Goal: Information Seeking & Learning: Learn about a topic

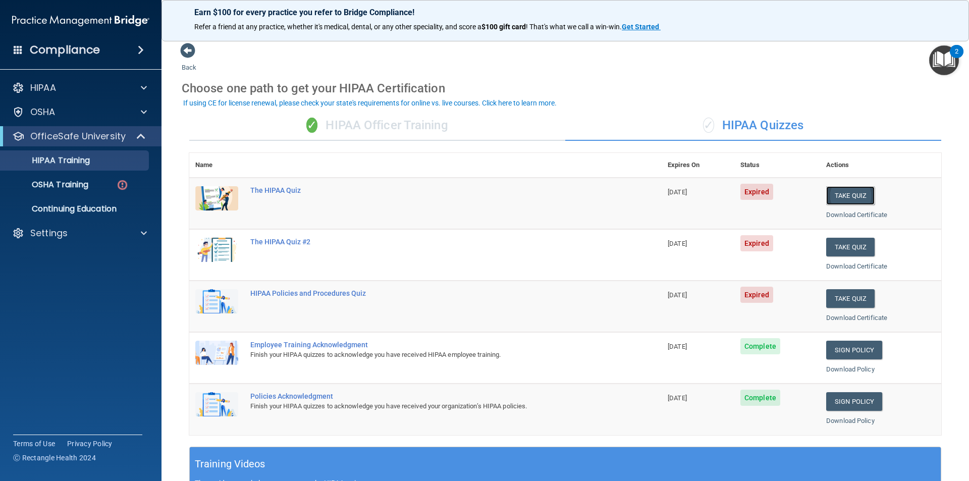
click at [856, 190] on button "Take Quiz" at bounding box center [850, 195] width 48 height 19
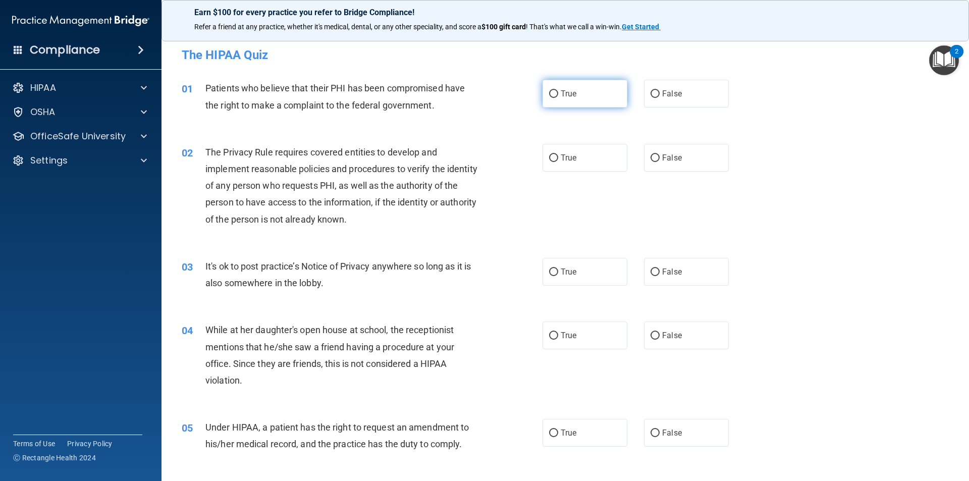
click at [577, 97] on label "True" at bounding box center [584, 94] width 85 height 28
click at [558, 97] on input "True" at bounding box center [553, 94] width 9 height 8
radio input "true"
click at [577, 152] on label "True" at bounding box center [584, 158] width 85 height 28
click at [558, 154] on input "True" at bounding box center [553, 158] width 9 height 8
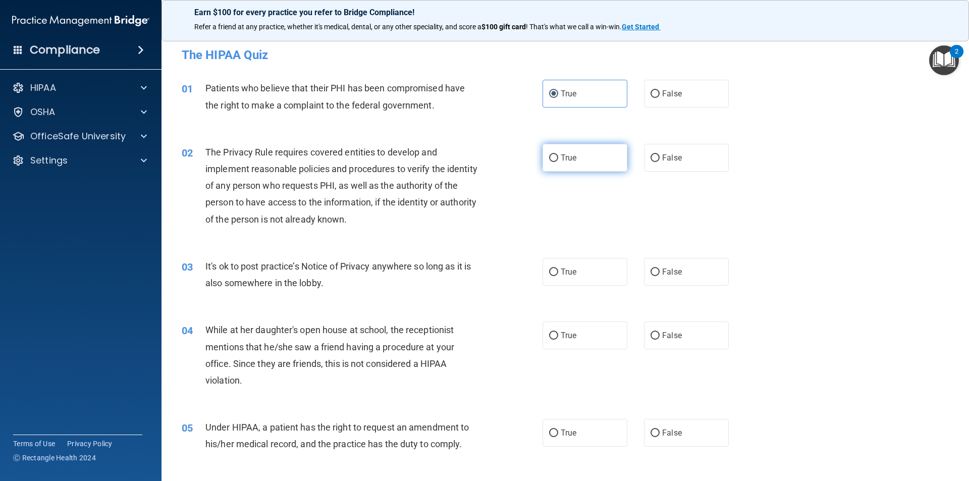
radio input "true"
click at [655, 262] on label "False" at bounding box center [686, 272] width 85 height 28
click at [655, 268] on input "False" at bounding box center [654, 272] width 9 height 8
radio input "true"
click at [680, 333] on label "False" at bounding box center [686, 335] width 85 height 28
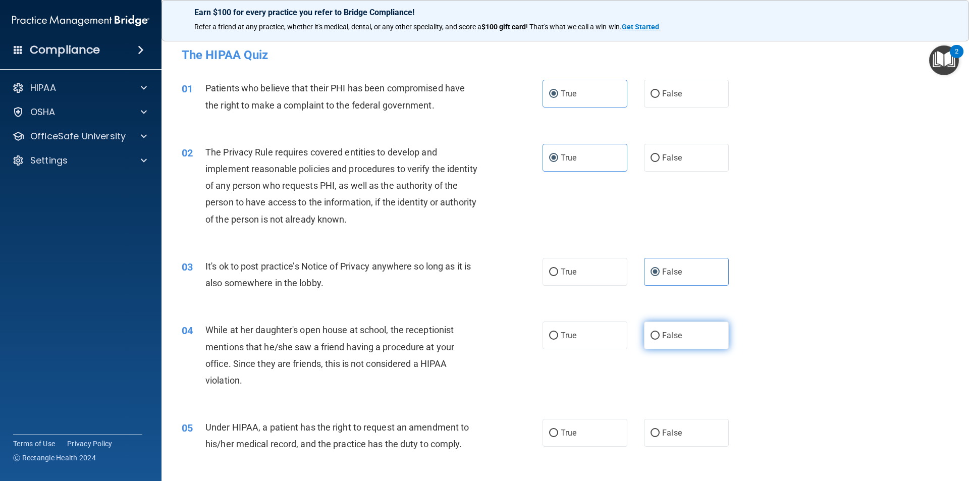
click at [659, 333] on input "False" at bounding box center [654, 336] width 9 height 8
radio input "true"
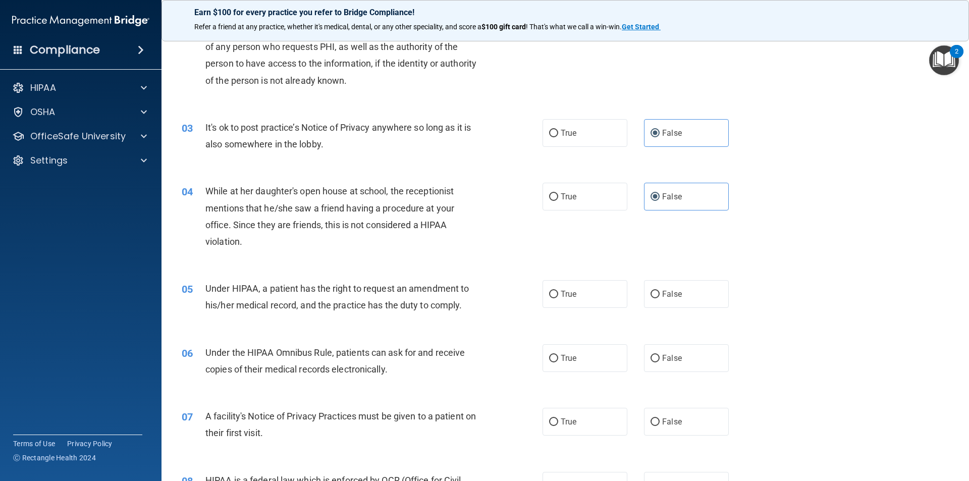
scroll to position [151, 0]
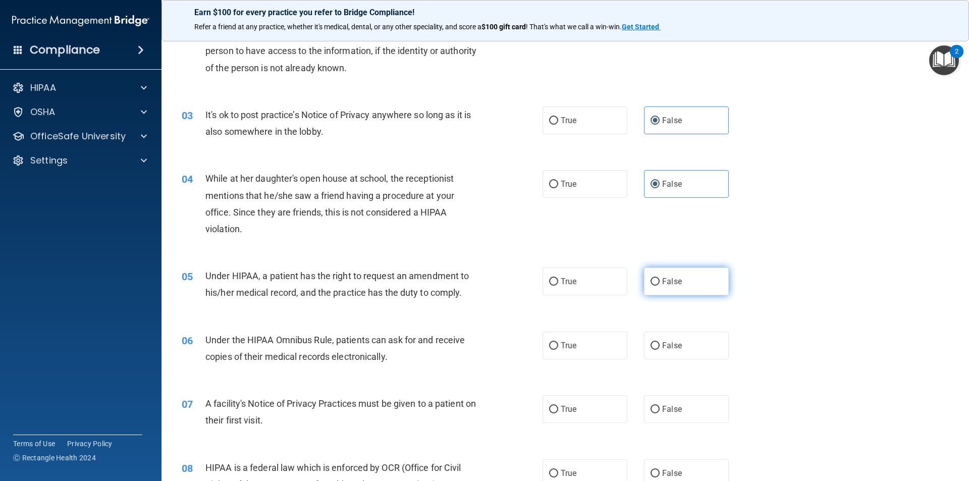
click at [668, 277] on span "False" at bounding box center [672, 282] width 20 height 10
click at [659, 278] on input "False" at bounding box center [654, 282] width 9 height 8
radio input "true"
click at [590, 341] on label "True" at bounding box center [584, 346] width 85 height 28
click at [558, 342] on input "True" at bounding box center [553, 346] width 9 height 8
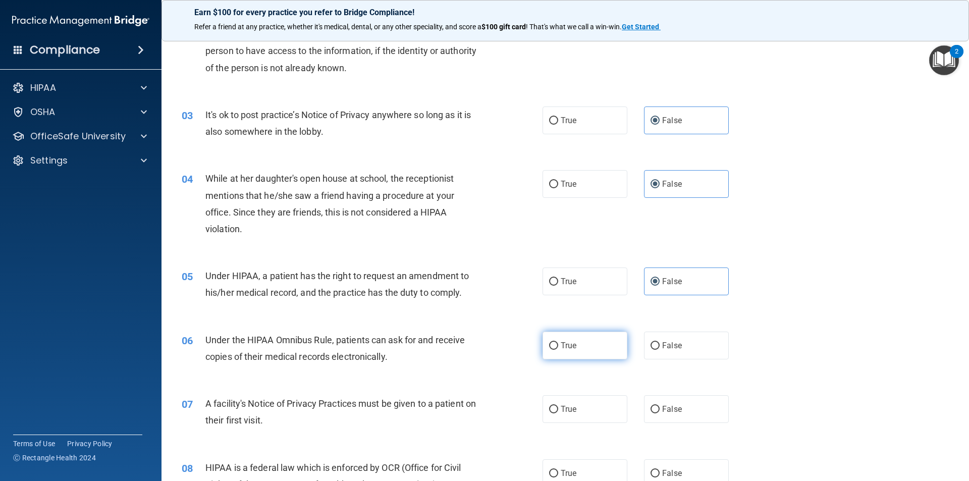
radio input "true"
click at [597, 415] on label "True" at bounding box center [584, 409] width 85 height 28
click at [558, 413] on input "True" at bounding box center [553, 410] width 9 height 8
radio input "true"
click at [598, 470] on label "True" at bounding box center [584, 473] width 85 height 28
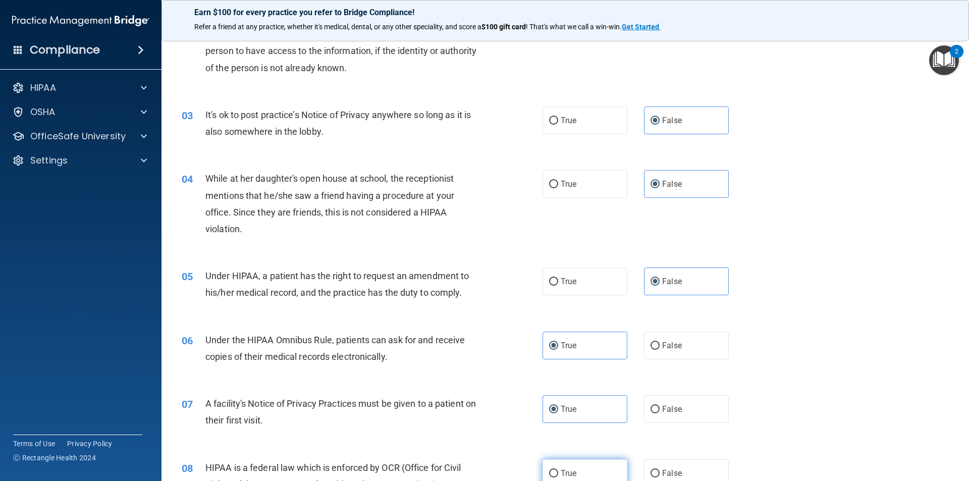
click at [558, 470] on input "True" at bounding box center [553, 474] width 9 height 8
radio input "true"
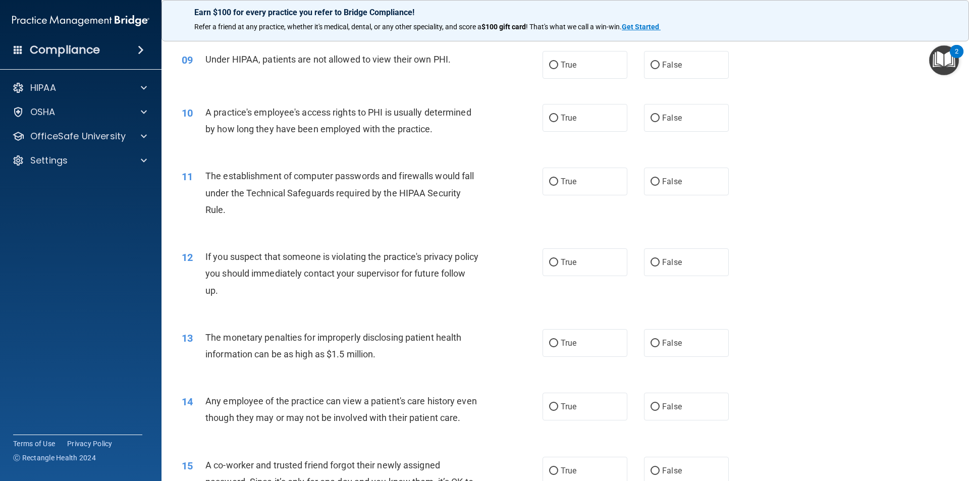
scroll to position [605, 0]
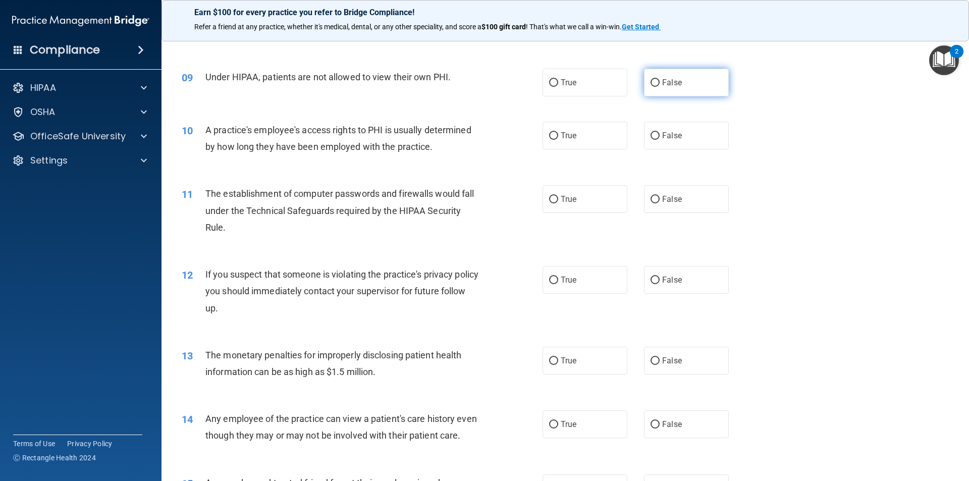
click at [675, 80] on span "False" at bounding box center [672, 83] width 20 height 10
click at [659, 80] on input "False" at bounding box center [654, 83] width 9 height 8
radio input "true"
click at [679, 122] on label "False" at bounding box center [686, 136] width 85 height 28
click at [659, 132] on input "False" at bounding box center [654, 136] width 9 height 8
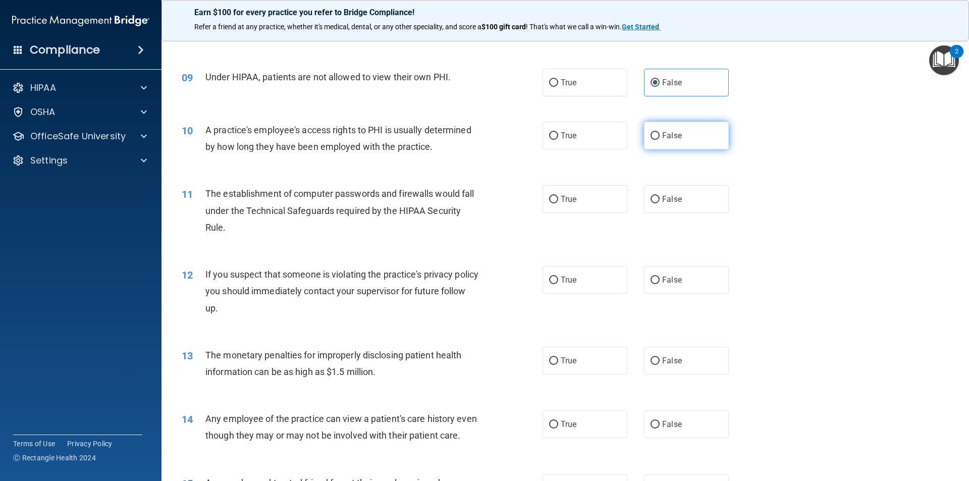
radio input "true"
click at [592, 202] on label "True" at bounding box center [584, 199] width 85 height 28
click at [558, 202] on input "True" at bounding box center [553, 200] width 9 height 8
radio input "true"
click at [587, 283] on label "True" at bounding box center [584, 280] width 85 height 28
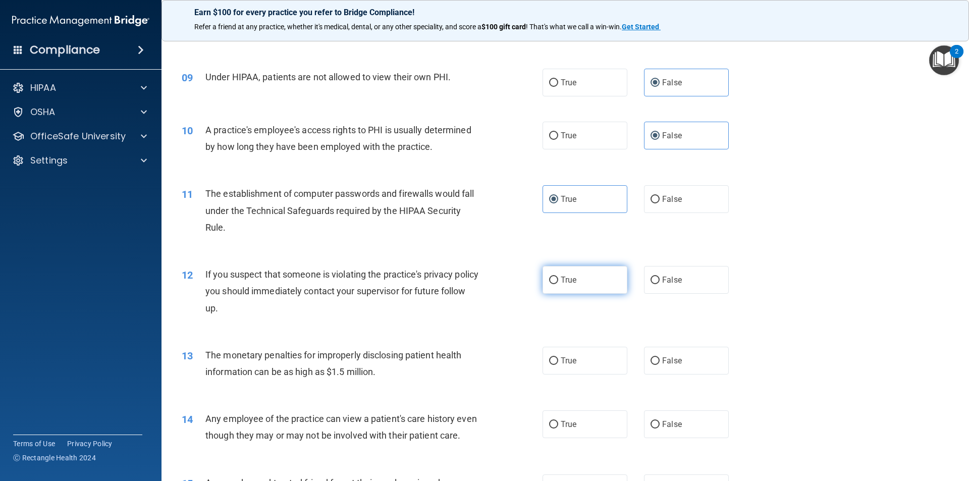
click at [558, 283] on input "True" at bounding box center [553, 281] width 9 height 8
radio input "true"
click at [589, 367] on label "True" at bounding box center [584, 361] width 85 height 28
click at [558, 365] on input "True" at bounding box center [553, 361] width 9 height 8
radio input "true"
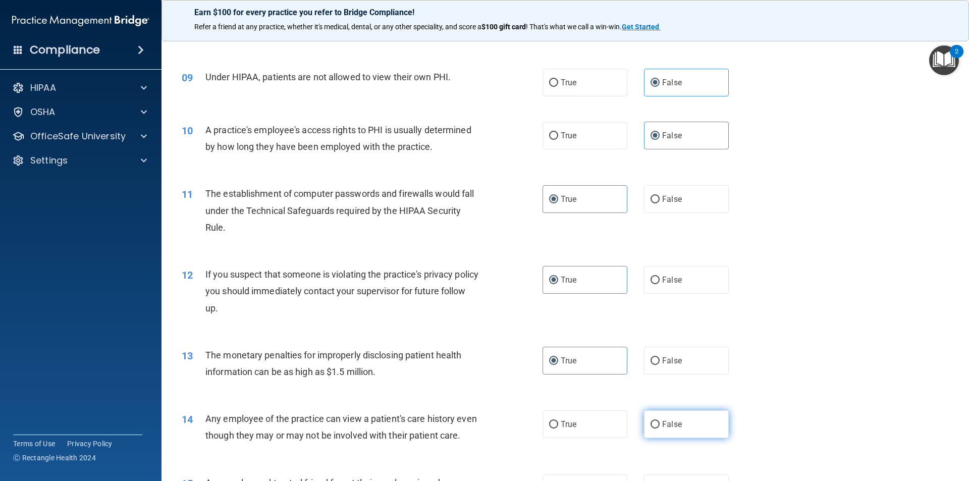
click at [665, 423] on span "False" at bounding box center [672, 424] width 20 height 10
click at [659, 423] on input "False" at bounding box center [654, 425] width 9 height 8
radio input "true"
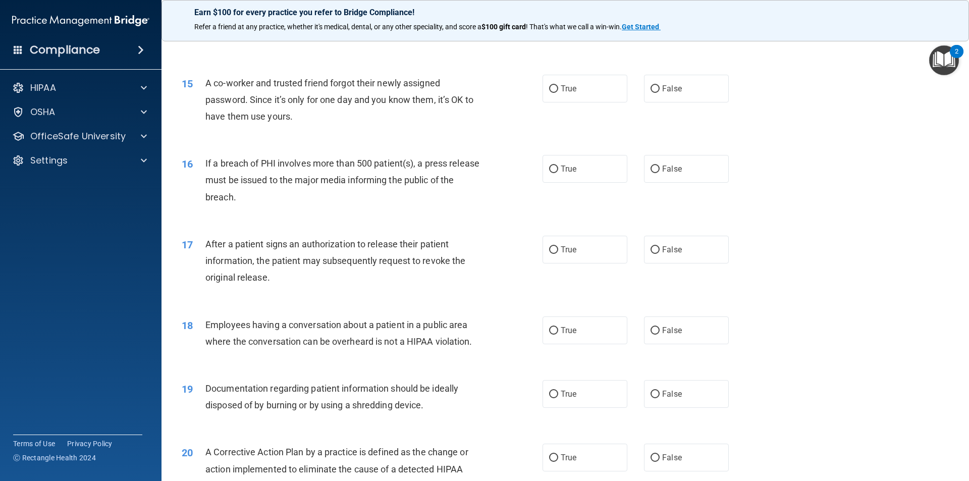
scroll to position [1009, 0]
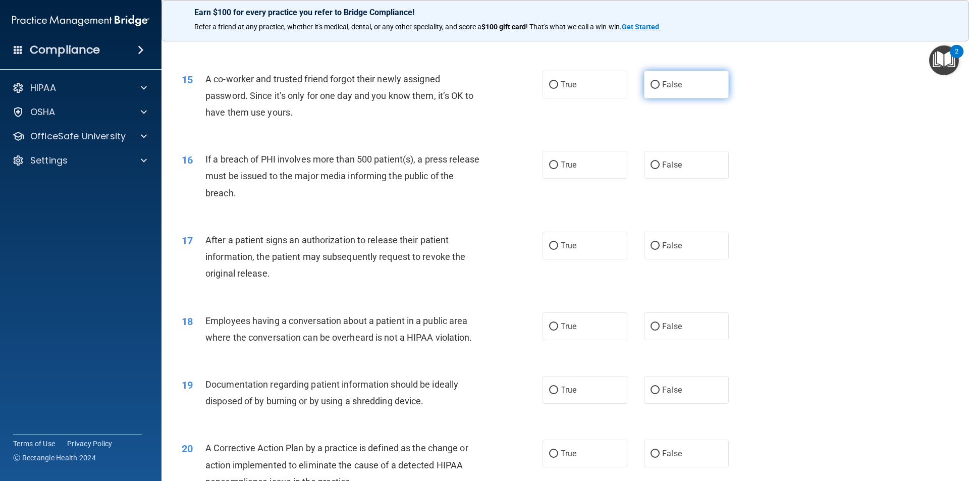
click at [669, 95] on label "False" at bounding box center [686, 85] width 85 height 28
click at [659, 89] on input "False" at bounding box center [654, 85] width 9 height 8
radio input "true"
click at [590, 179] on label "True" at bounding box center [584, 165] width 85 height 28
click at [558, 169] on input "True" at bounding box center [553, 165] width 9 height 8
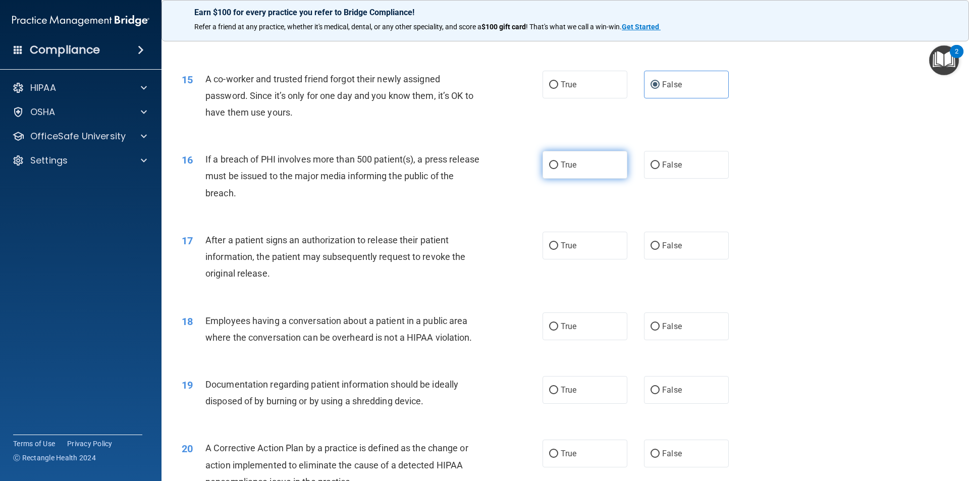
radio input "true"
click at [592, 252] on label "True" at bounding box center [584, 246] width 85 height 28
click at [558, 250] on input "True" at bounding box center [553, 246] width 9 height 8
radio input "true"
click at [668, 331] on span "False" at bounding box center [672, 326] width 20 height 10
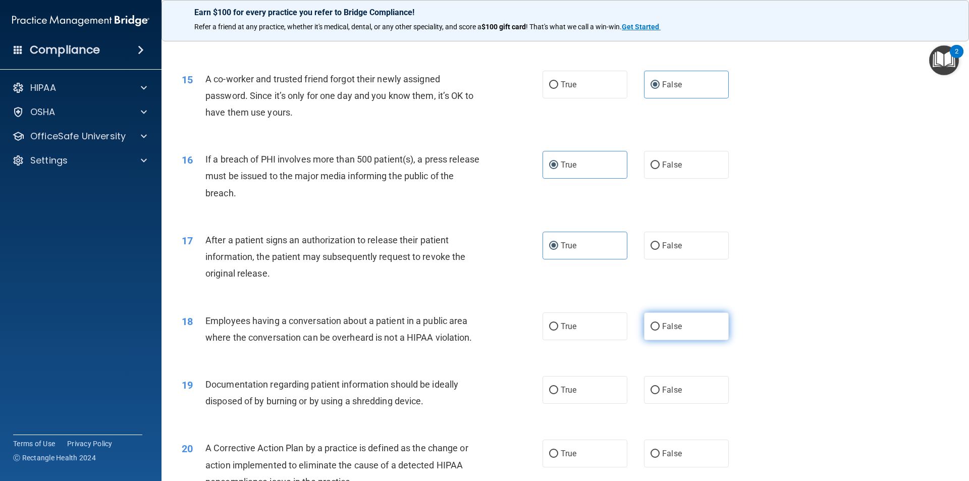
click at [659, 330] on input "False" at bounding box center [654, 327] width 9 height 8
radio input "true"
click at [592, 404] on label "True" at bounding box center [584, 390] width 85 height 28
click at [558, 394] on input "True" at bounding box center [553, 391] width 9 height 8
radio input "true"
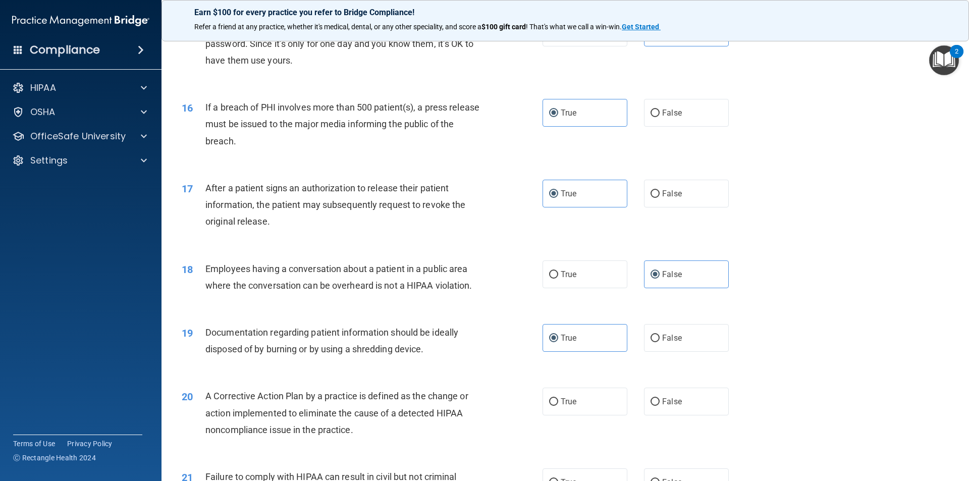
scroll to position [1110, 0]
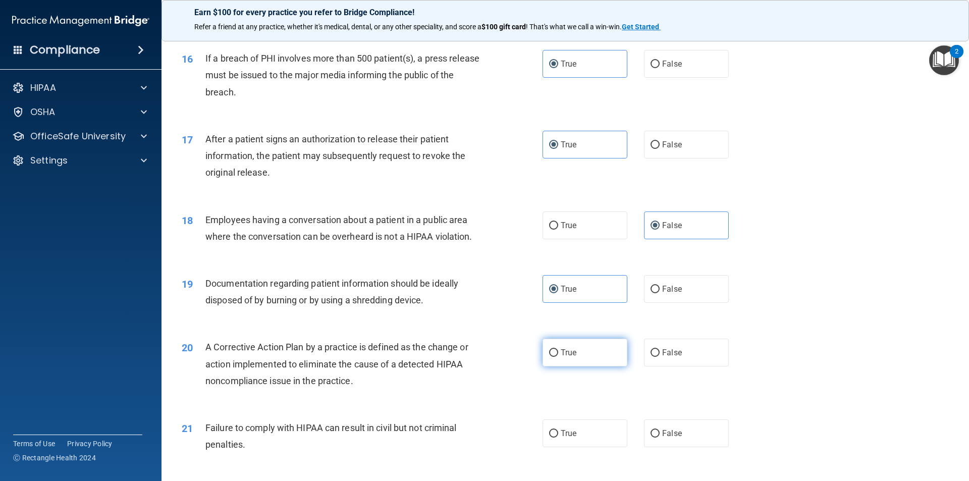
click at [582, 366] on label "True" at bounding box center [584, 353] width 85 height 28
click at [558, 357] on input "True" at bounding box center [553, 353] width 9 height 8
radio input "true"
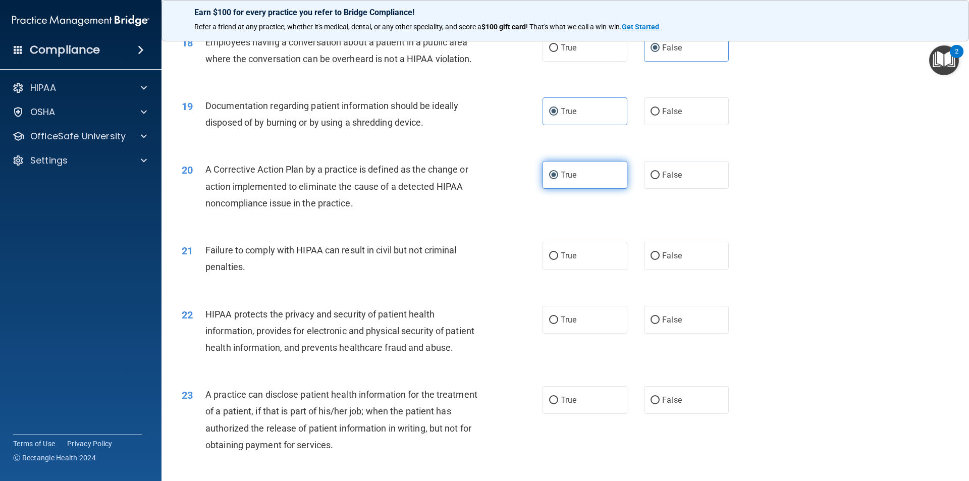
scroll to position [1312, 0]
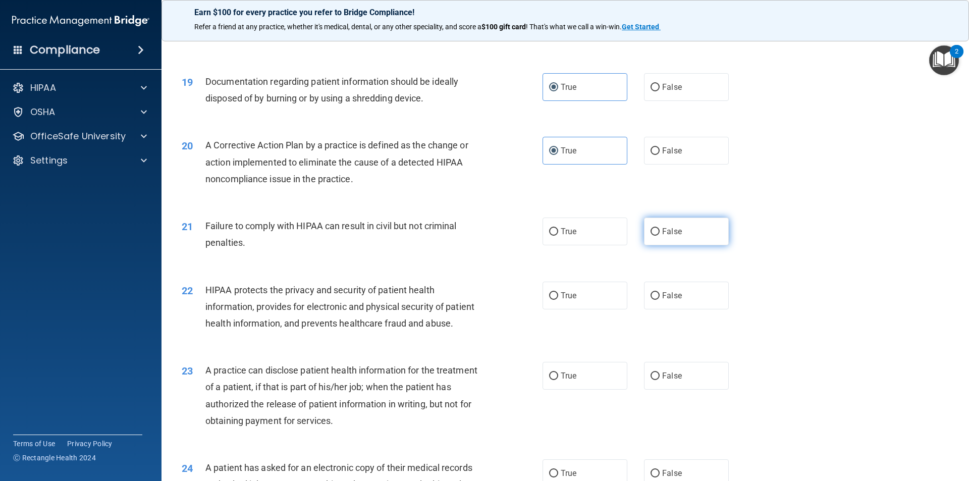
click at [675, 236] on span "False" at bounding box center [672, 232] width 20 height 10
click at [659, 236] on input "False" at bounding box center [654, 232] width 9 height 8
radio input "true"
click at [582, 309] on label "True" at bounding box center [584, 296] width 85 height 28
click at [558, 300] on input "True" at bounding box center [553, 296] width 9 height 8
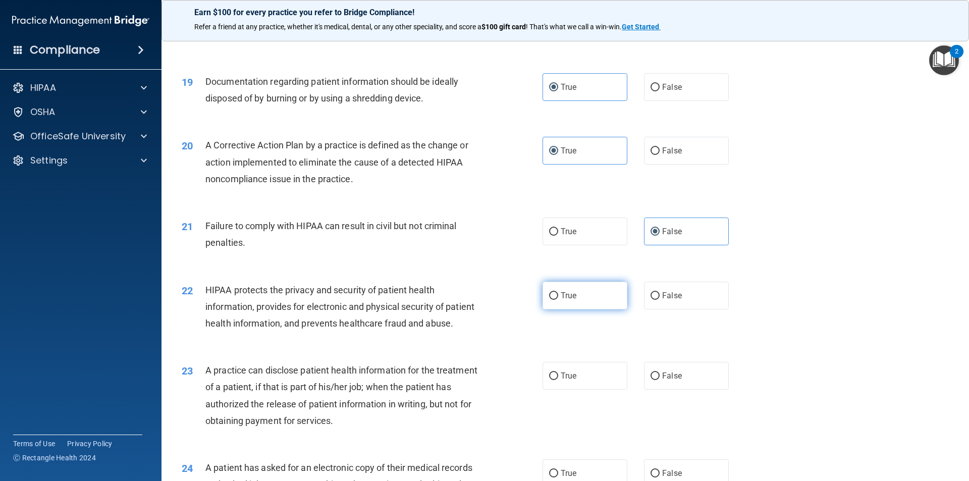
radio input "true"
click at [681, 390] on label "False" at bounding box center [686, 376] width 85 height 28
click at [659, 380] on input "False" at bounding box center [654, 376] width 9 height 8
radio input "true"
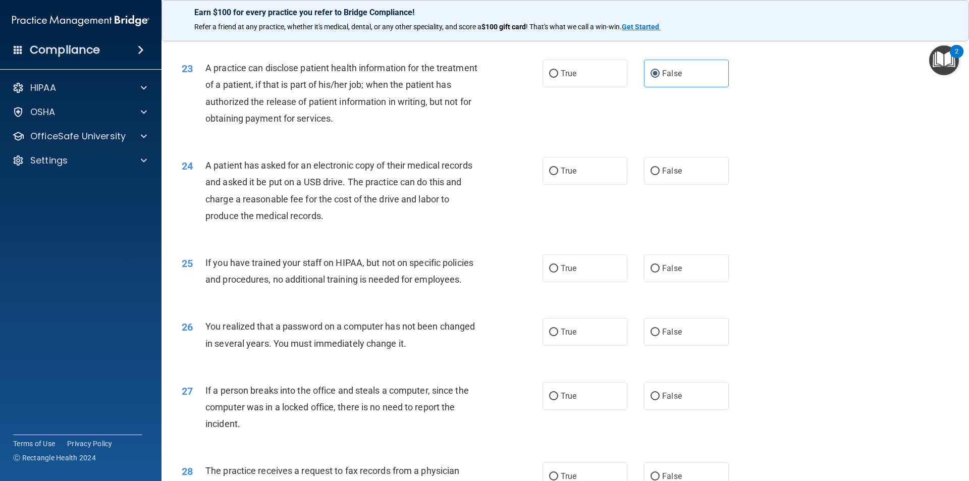
scroll to position [1615, 0]
click at [580, 184] on label "True" at bounding box center [584, 170] width 85 height 28
click at [558, 175] on input "True" at bounding box center [553, 171] width 9 height 8
radio input "true"
click at [658, 282] on label "False" at bounding box center [686, 268] width 85 height 28
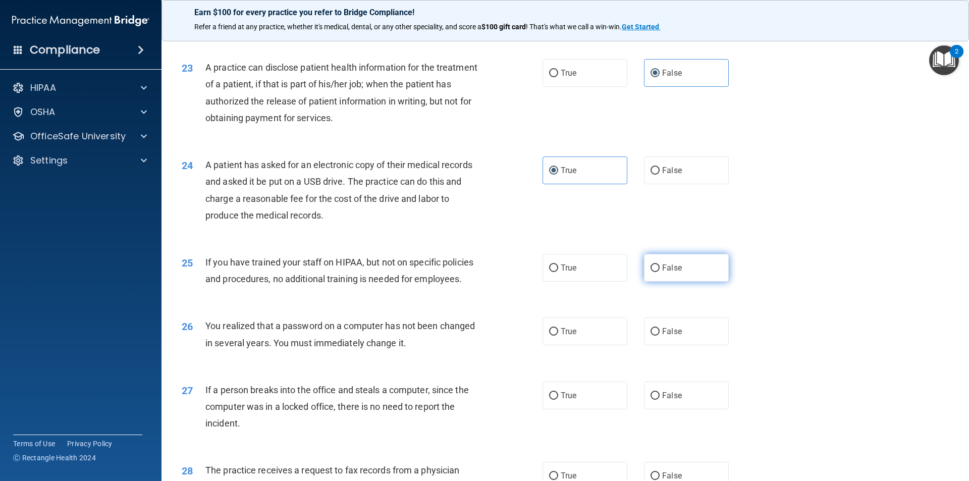
click at [658, 272] on input "False" at bounding box center [654, 268] width 9 height 8
radio input "true"
click at [582, 345] on label "True" at bounding box center [584, 331] width 85 height 28
click at [558, 336] on input "True" at bounding box center [553, 332] width 9 height 8
radio input "true"
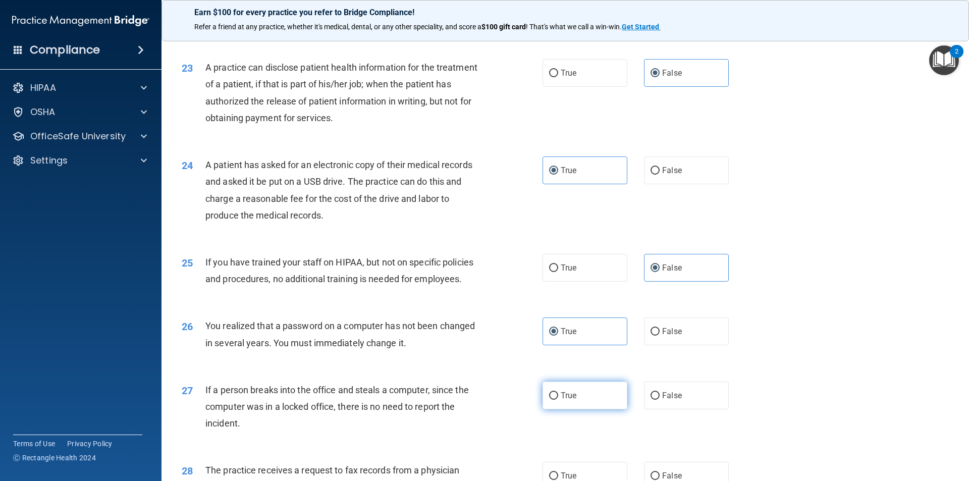
click at [572, 409] on label "True" at bounding box center [584, 395] width 85 height 28
click at [558, 400] on input "True" at bounding box center [553, 396] width 9 height 8
radio input "true"
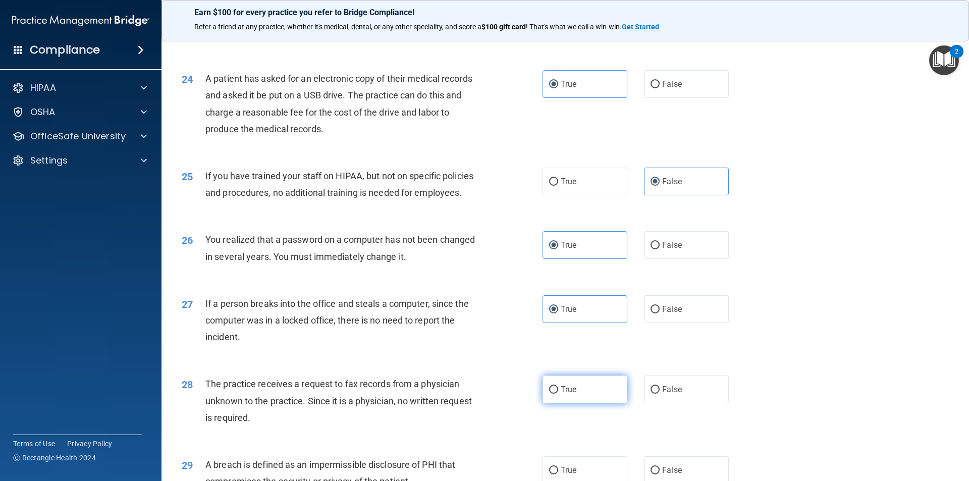
scroll to position [1716, 0]
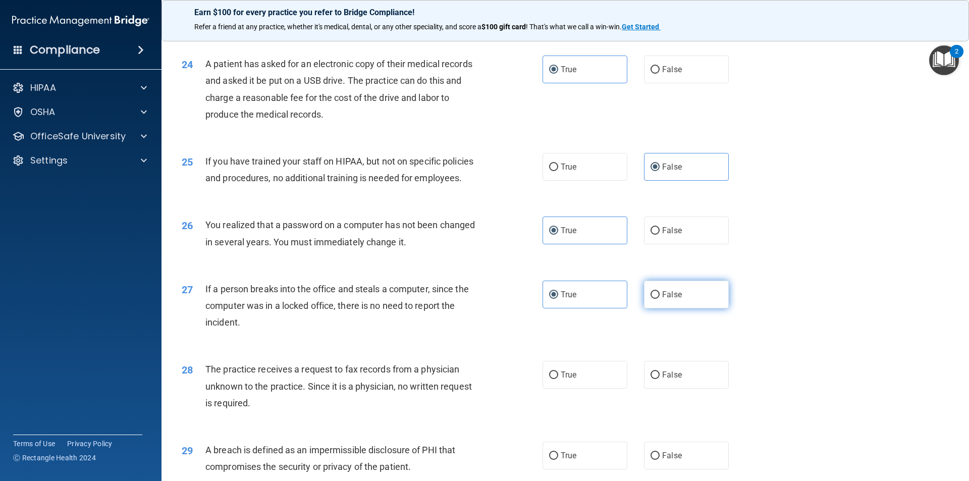
click at [687, 308] on label "False" at bounding box center [686, 295] width 85 height 28
click at [659, 299] on input "False" at bounding box center [654, 295] width 9 height 8
radio input "true"
radio input "false"
click at [677, 389] on label "False" at bounding box center [686, 375] width 85 height 28
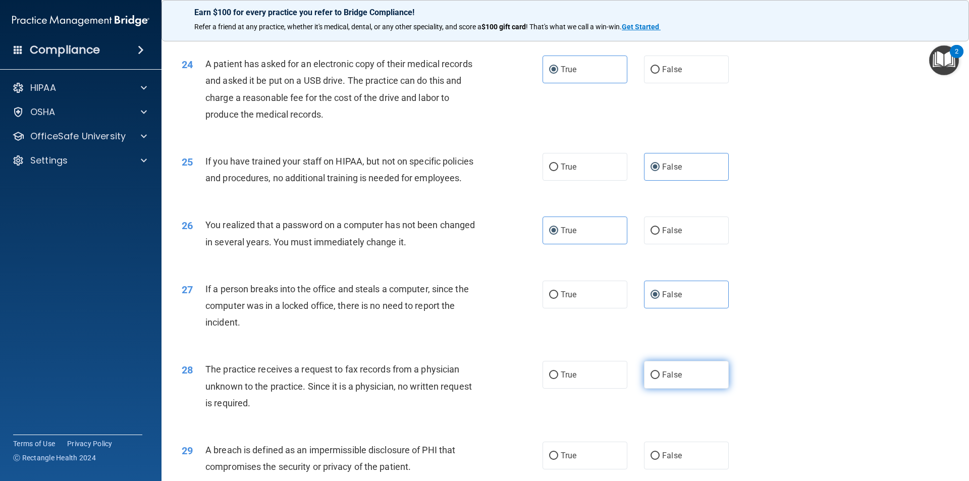
click at [659, 379] on input "False" at bounding box center [654, 375] width 9 height 8
radio input "true"
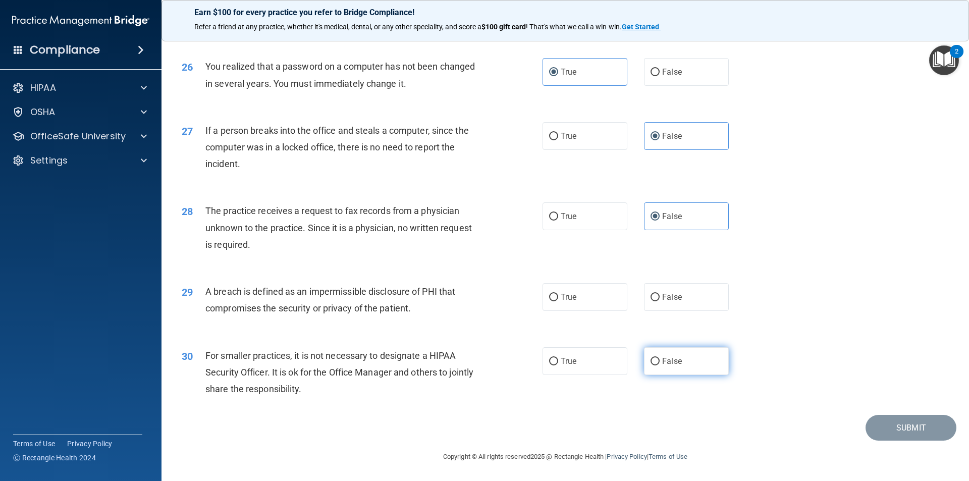
scroll to position [1907, 0]
click at [576, 303] on label "True" at bounding box center [584, 297] width 85 height 28
click at [558, 301] on input "True" at bounding box center [553, 298] width 9 height 8
radio input "true"
click at [685, 364] on label "False" at bounding box center [686, 361] width 85 height 28
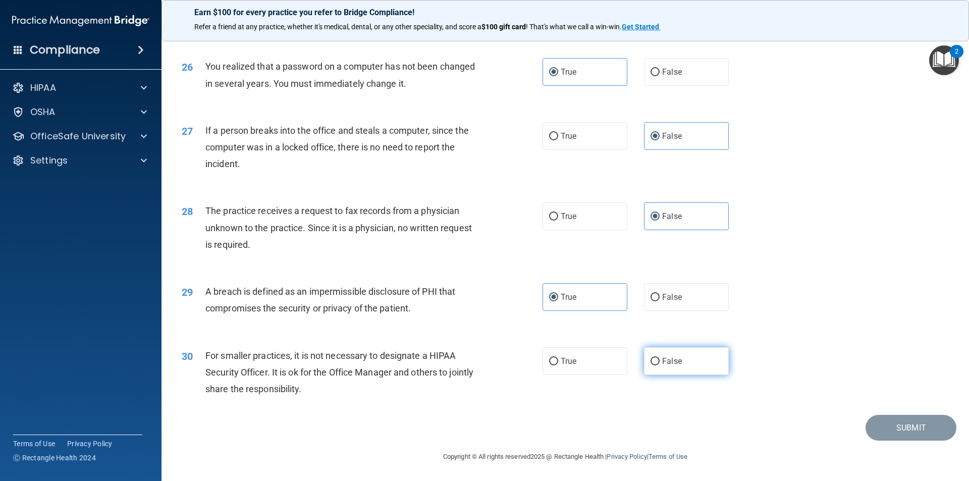
click at [659, 364] on input "False" at bounding box center [654, 362] width 9 height 8
radio input "true"
click at [918, 423] on button "Submit" at bounding box center [910, 428] width 91 height 26
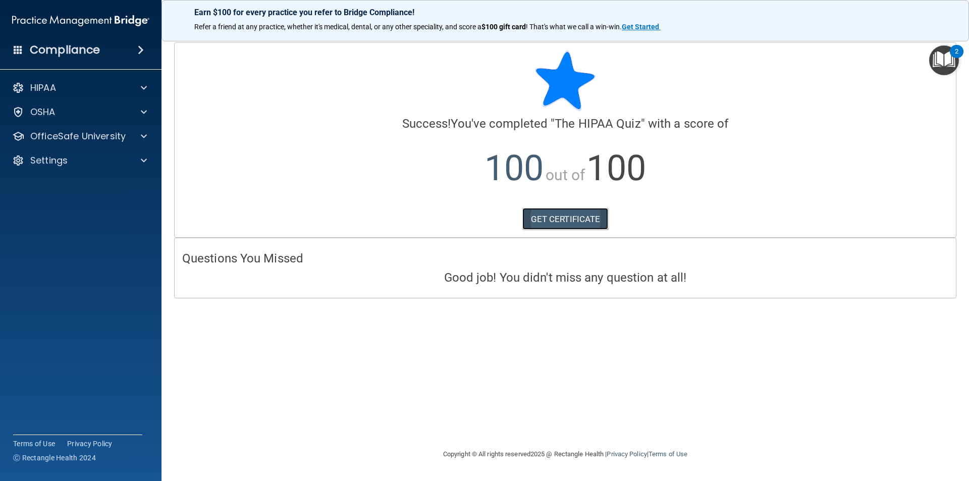
click at [574, 222] on link "GET CERTIFICATE" at bounding box center [565, 219] width 86 height 22
click at [41, 90] on p "HIPAA" at bounding box center [43, 88] width 26 height 12
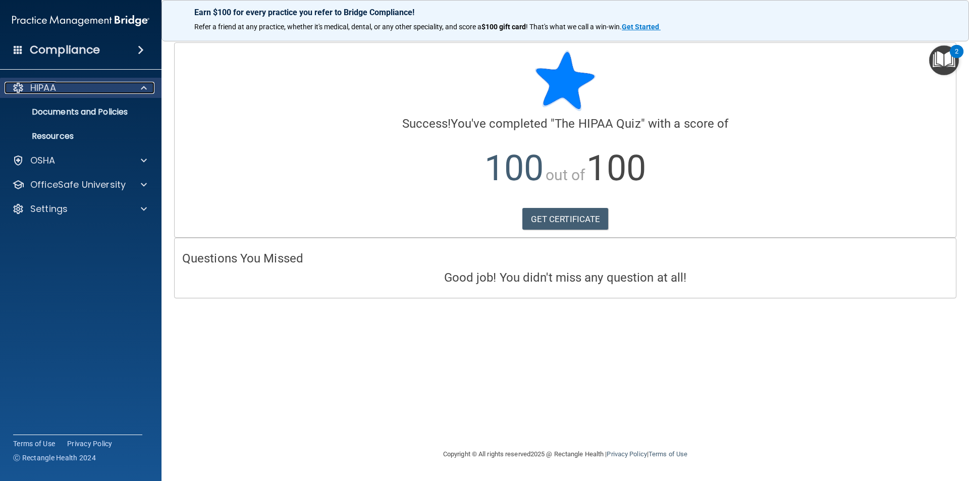
click at [47, 89] on p "HIPAA" at bounding box center [43, 88] width 26 height 12
click at [70, 116] on p "Documents and Policies" at bounding box center [76, 112] width 138 height 10
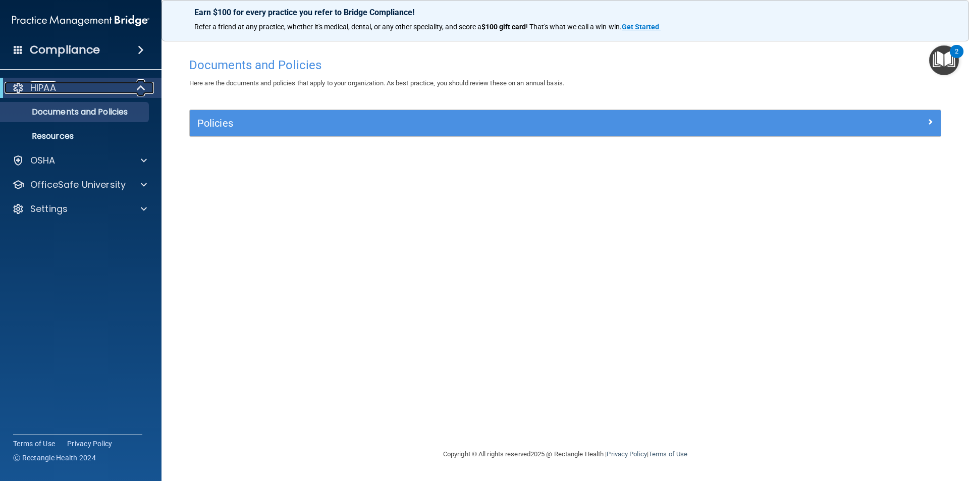
click at [62, 87] on div "HIPAA" at bounding box center [67, 88] width 125 height 12
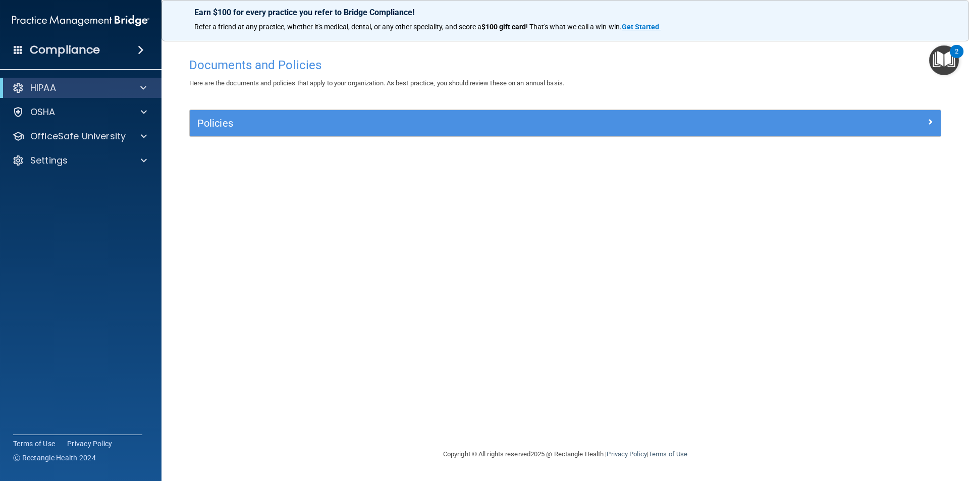
click at [49, 56] on h4 "Compliance" at bounding box center [65, 50] width 70 height 14
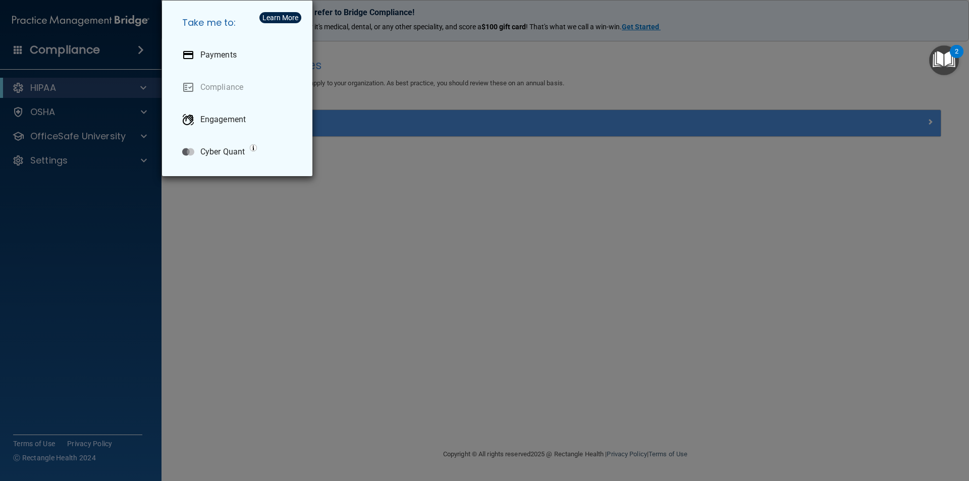
click at [49, 56] on div "Take me to: Payments Compliance Engagement Cyber Quant" at bounding box center [484, 240] width 969 height 481
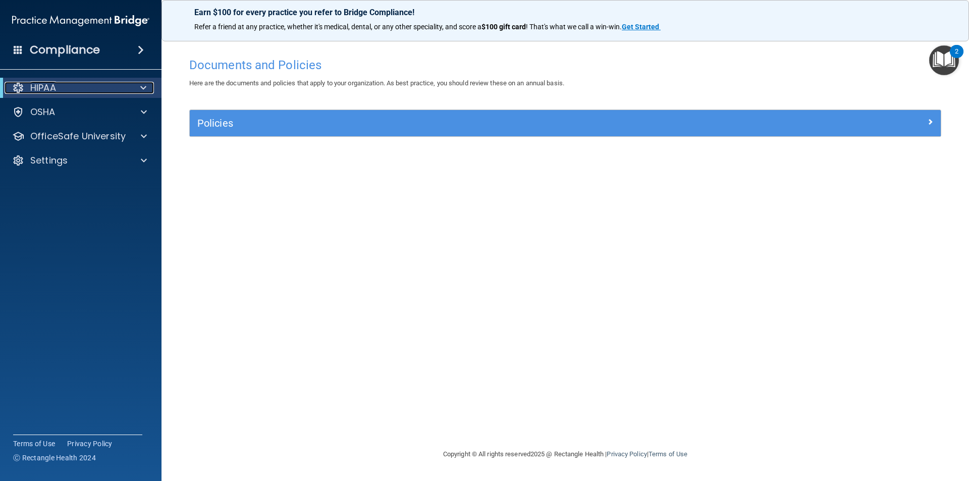
click at [50, 89] on p "HIPAA" at bounding box center [43, 88] width 26 height 12
click at [46, 86] on p "HIPAA" at bounding box center [43, 88] width 26 height 12
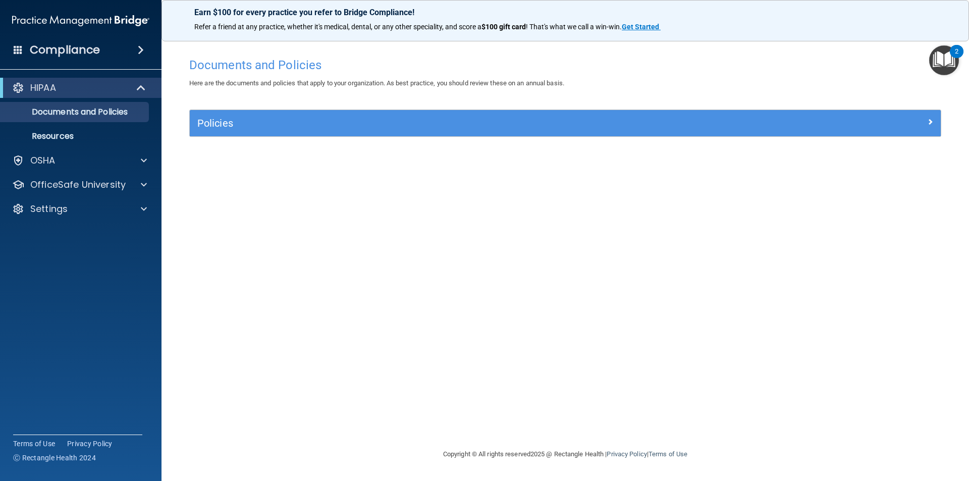
click at [46, 46] on h4 "Compliance" at bounding box center [65, 50] width 70 height 14
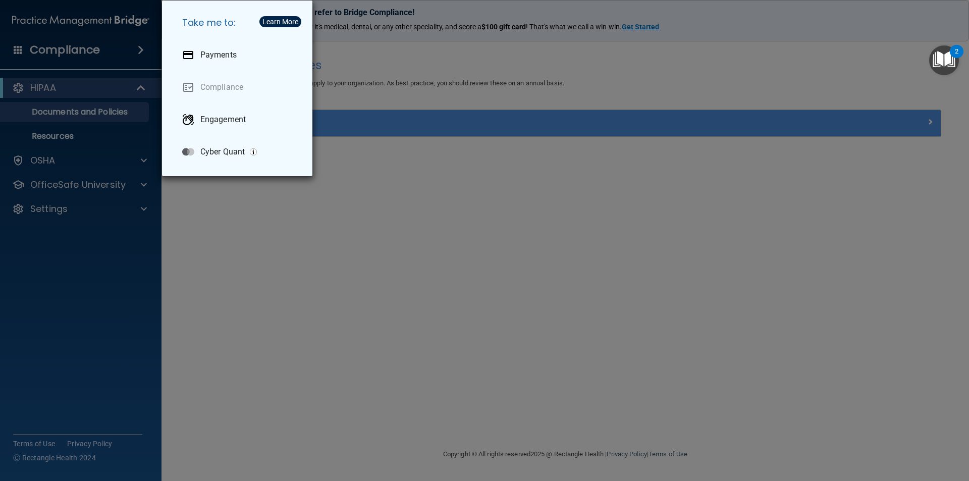
click at [46, 46] on div "Take me to: Payments Compliance Engagement Cyber Quant" at bounding box center [484, 240] width 969 height 481
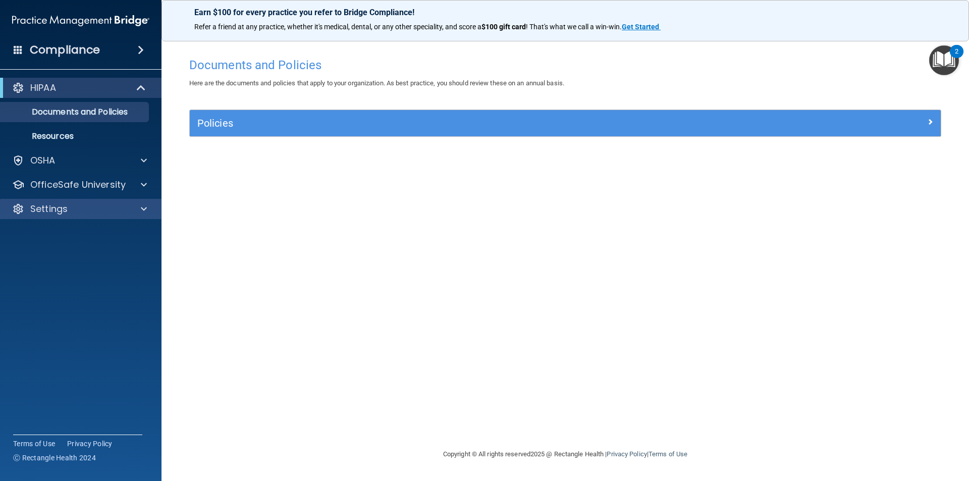
click at [64, 216] on div "Settings" at bounding box center [81, 209] width 162 height 20
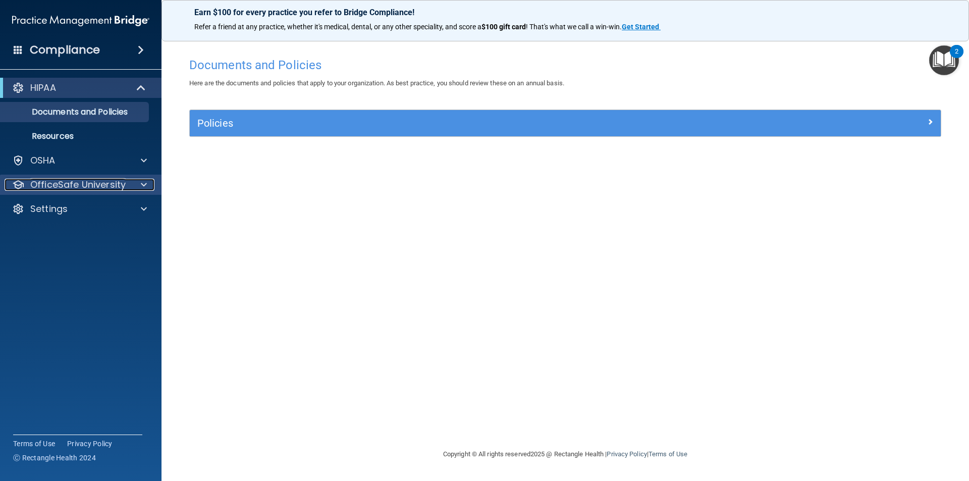
click at [75, 188] on p "OfficeSafe University" at bounding box center [77, 185] width 95 height 12
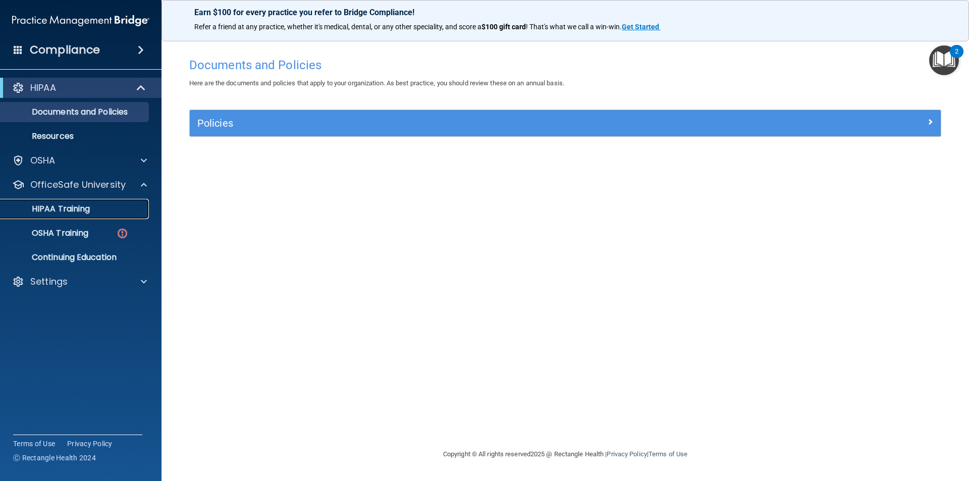
click at [71, 205] on p "HIPAA Training" at bounding box center [48, 209] width 83 height 10
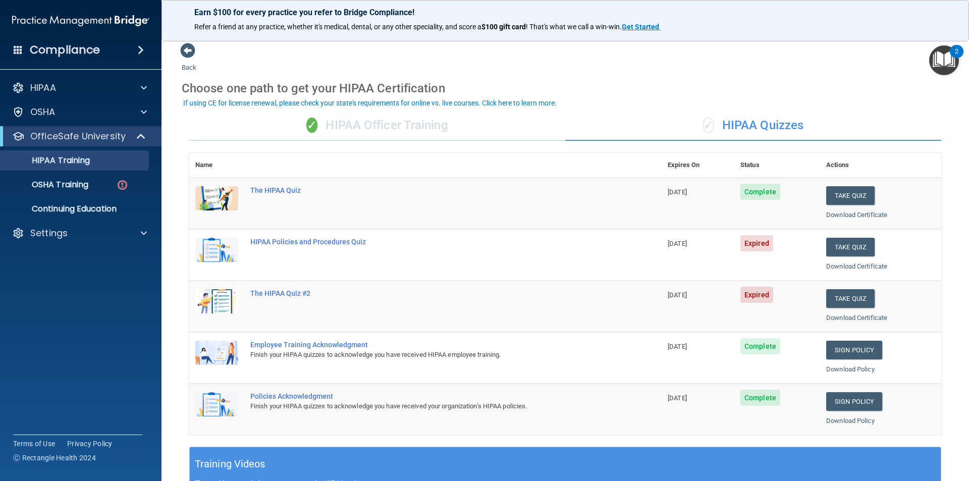
click at [690, 128] on div "✓ HIPAA Quizzes" at bounding box center [753, 126] width 376 height 30
click at [846, 250] on button "Take Quiz" at bounding box center [850, 247] width 48 height 19
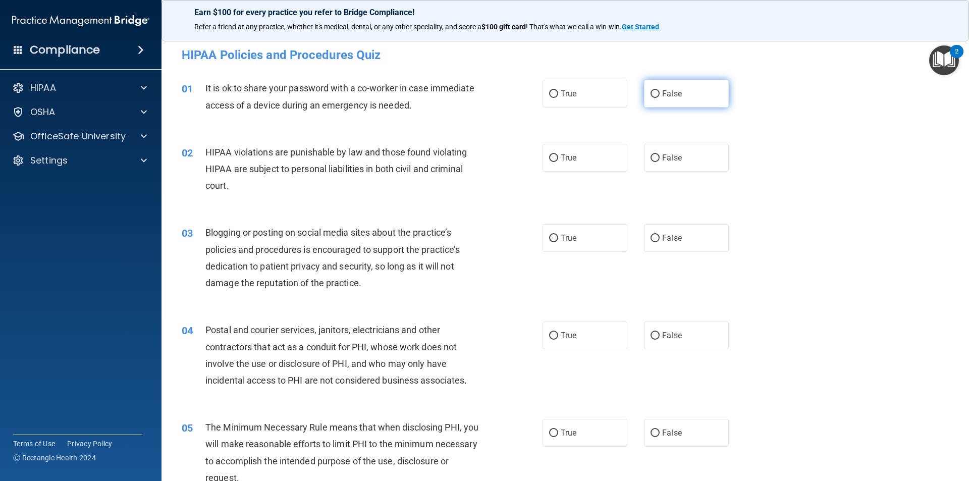
click at [680, 87] on label "False" at bounding box center [686, 94] width 85 height 28
click at [659, 90] on input "False" at bounding box center [654, 94] width 9 height 8
radio input "true"
click at [585, 168] on label "True" at bounding box center [584, 158] width 85 height 28
click at [558, 162] on input "True" at bounding box center [553, 158] width 9 height 8
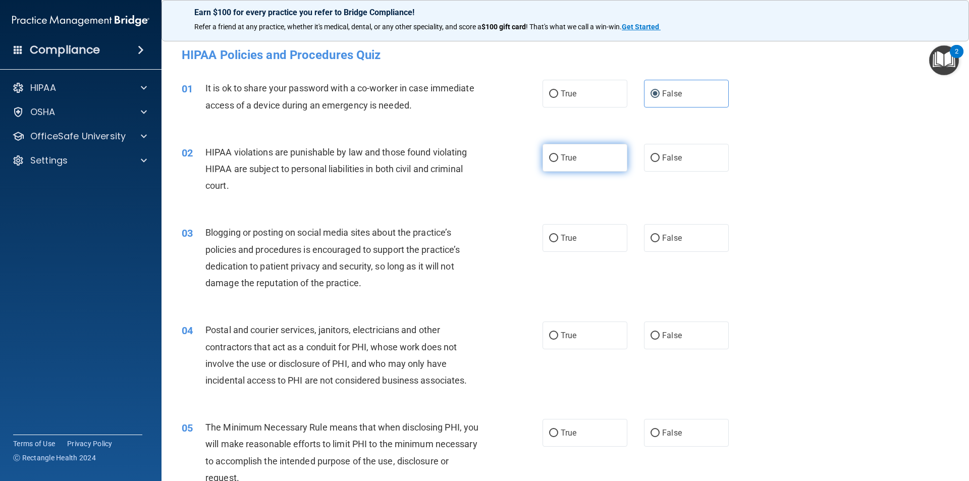
radio input "true"
click at [660, 233] on label "False" at bounding box center [686, 238] width 85 height 28
click at [659, 235] on input "False" at bounding box center [654, 239] width 9 height 8
radio input "true"
click at [577, 336] on label "True" at bounding box center [584, 335] width 85 height 28
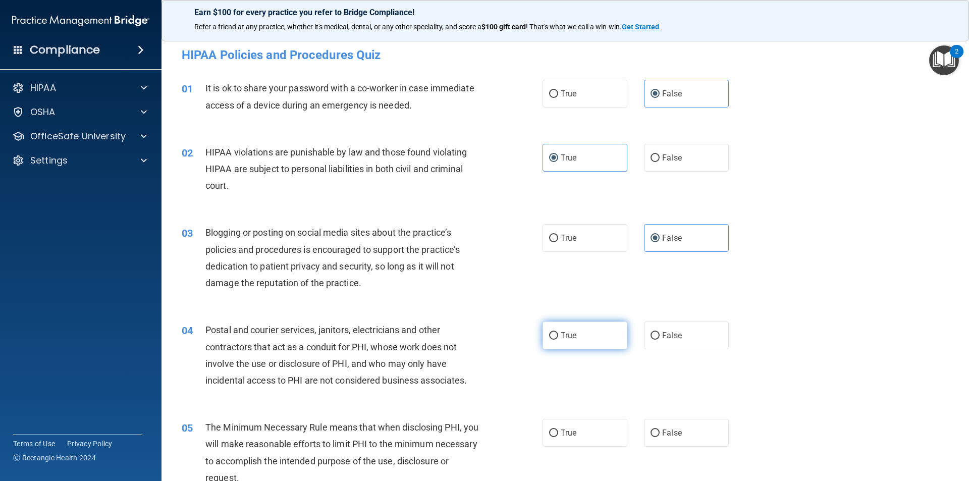
click at [558, 336] on input "True" at bounding box center [553, 336] width 9 height 8
radio input "true"
click at [573, 438] on label "True" at bounding box center [584, 433] width 85 height 28
click at [558, 437] on input "True" at bounding box center [553, 433] width 9 height 8
radio input "true"
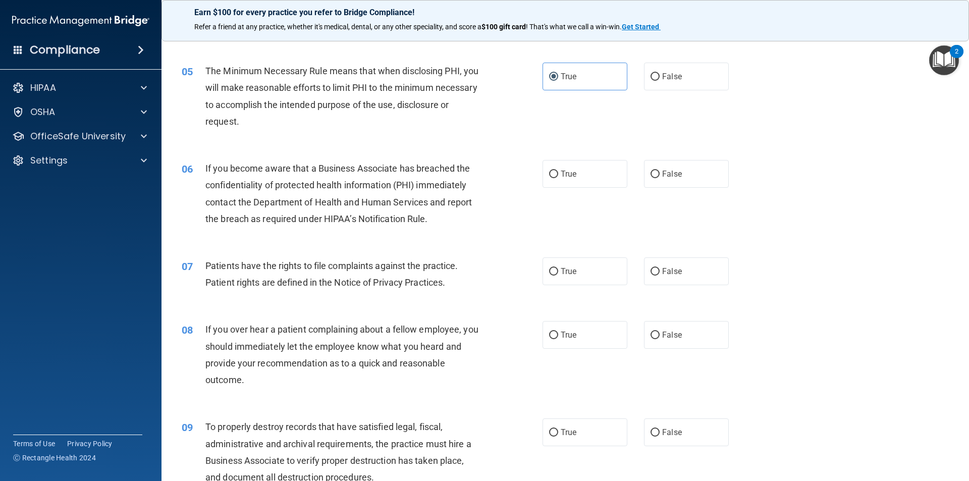
scroll to position [404, 0]
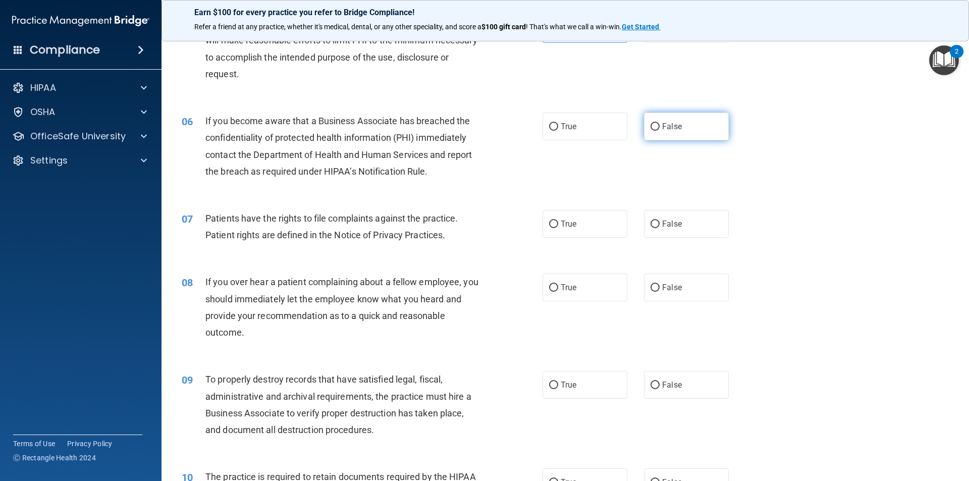
click at [678, 126] on label "False" at bounding box center [686, 127] width 85 height 28
click at [659, 126] on input "False" at bounding box center [654, 127] width 9 height 8
radio input "true"
click at [604, 228] on label "True" at bounding box center [584, 224] width 85 height 28
click at [558, 228] on input "True" at bounding box center [553, 225] width 9 height 8
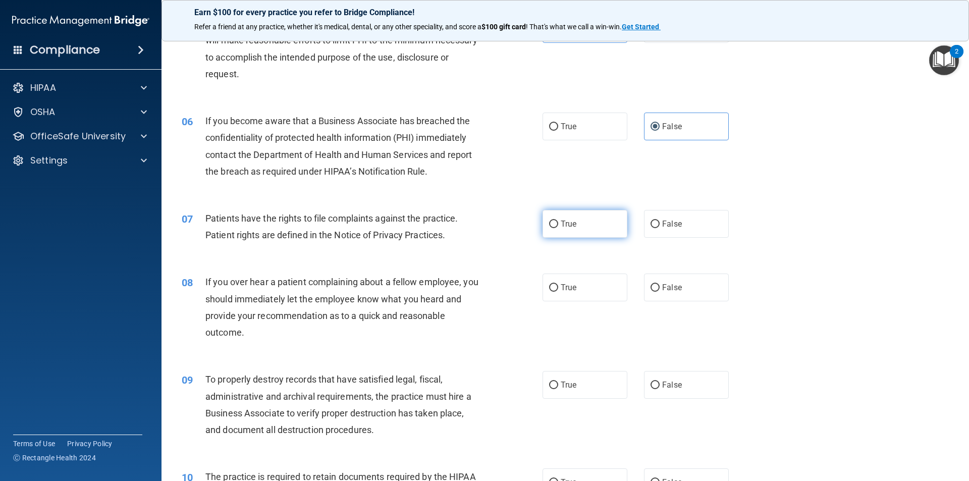
radio input "true"
click at [667, 291] on span "False" at bounding box center [672, 288] width 20 height 10
click at [659, 291] on input "False" at bounding box center [654, 288] width 9 height 8
radio input "true"
click at [678, 391] on label "False" at bounding box center [686, 385] width 85 height 28
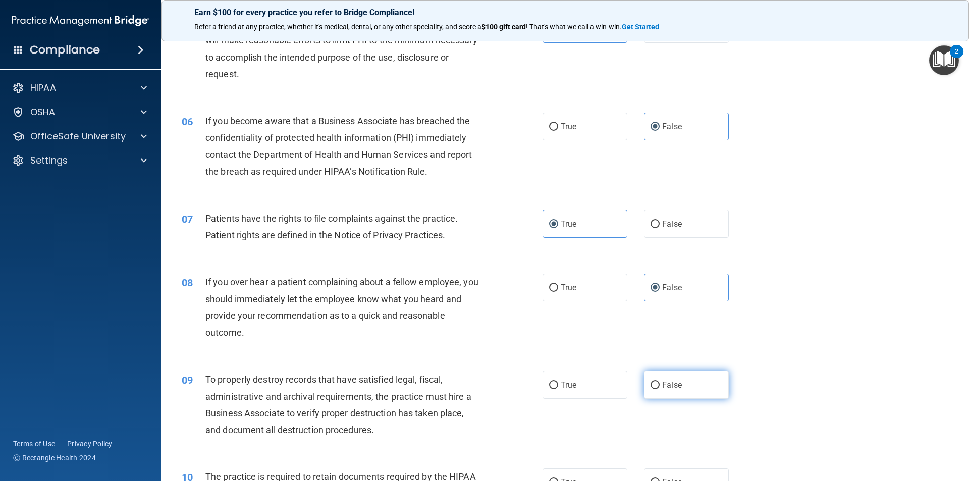
click at [659, 389] on input "False" at bounding box center [654, 385] width 9 height 8
radio input "true"
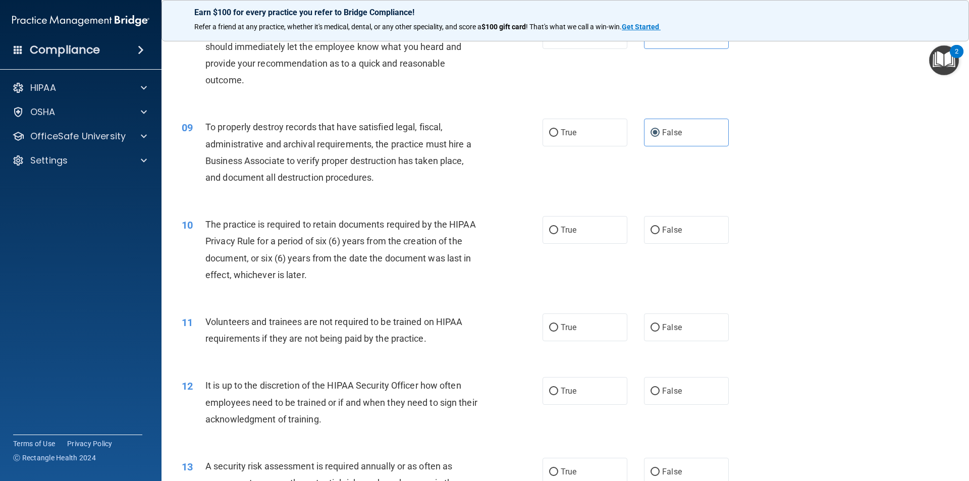
scroll to position [757, 0]
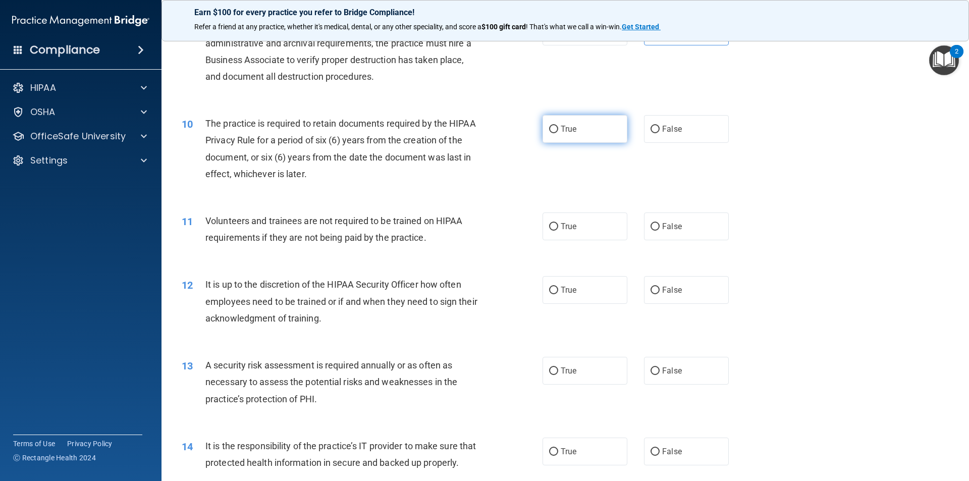
click at [563, 130] on span "True" at bounding box center [569, 129] width 16 height 10
click at [558, 130] on input "True" at bounding box center [553, 130] width 9 height 8
radio input "true"
click at [687, 228] on label "False" at bounding box center [686, 226] width 85 height 28
click at [659, 228] on input "False" at bounding box center [654, 227] width 9 height 8
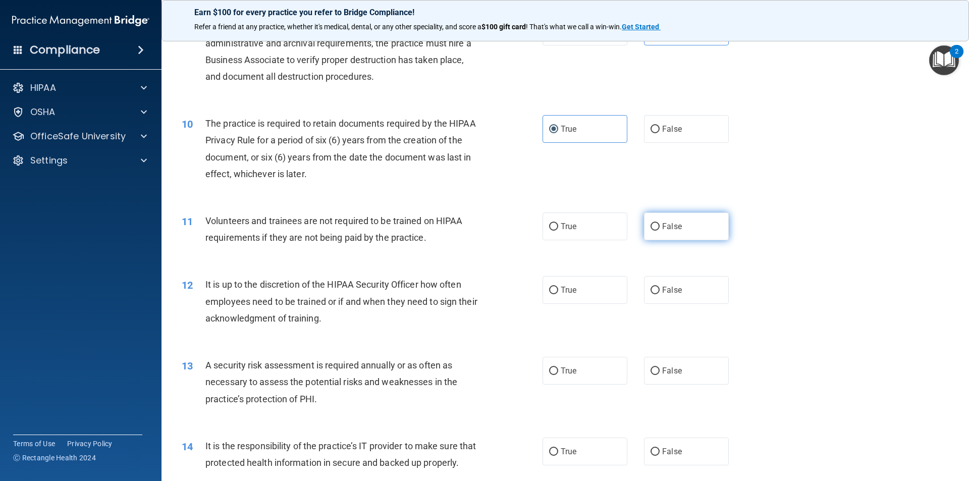
radio input "true"
click at [701, 306] on div "12 It is up to the discretion of the HIPAA Security Officer how often employees…" at bounding box center [565, 303] width 782 height 81
click at [693, 290] on label "False" at bounding box center [686, 290] width 85 height 28
click at [659, 290] on input "False" at bounding box center [654, 291] width 9 height 8
radio input "true"
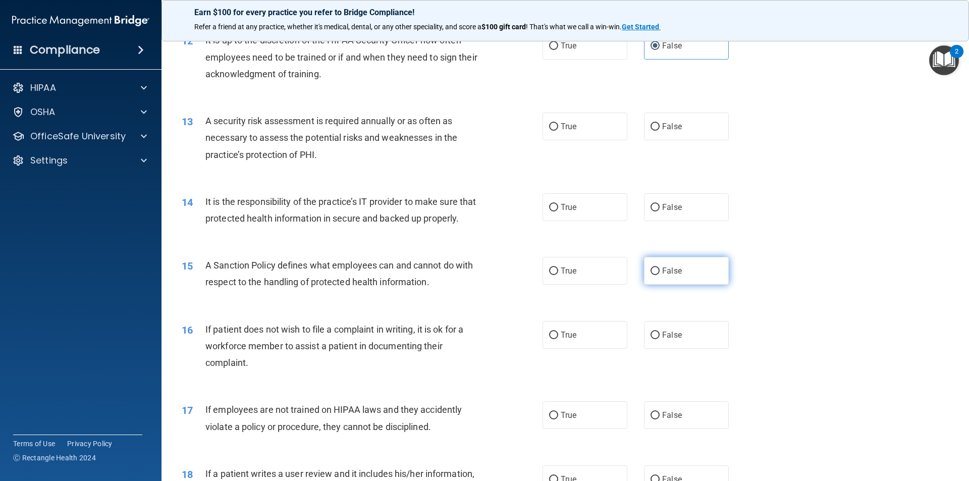
scroll to position [1009, 0]
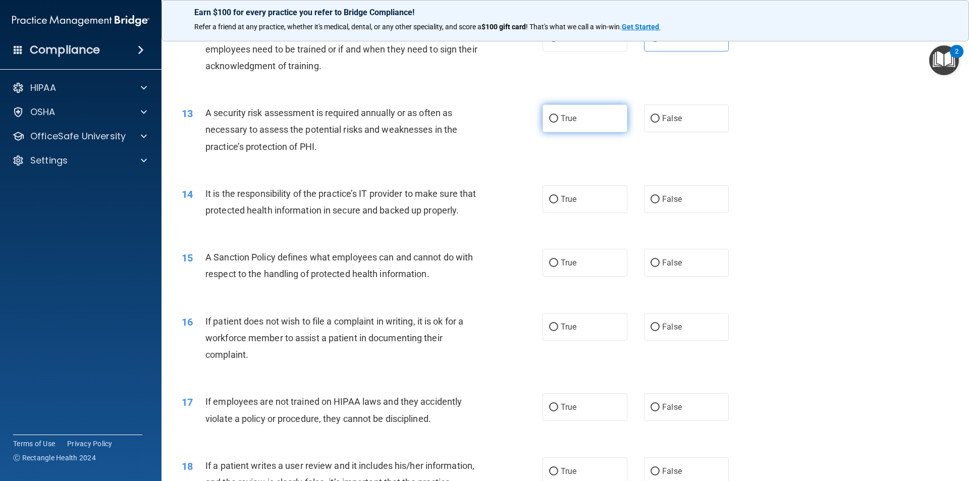
click at [563, 129] on label "True" at bounding box center [584, 118] width 85 height 28
click at [558, 123] on input "True" at bounding box center [553, 119] width 9 height 8
radio input "true"
click at [682, 204] on label "False" at bounding box center [686, 199] width 85 height 28
click at [659, 203] on input "False" at bounding box center [654, 200] width 9 height 8
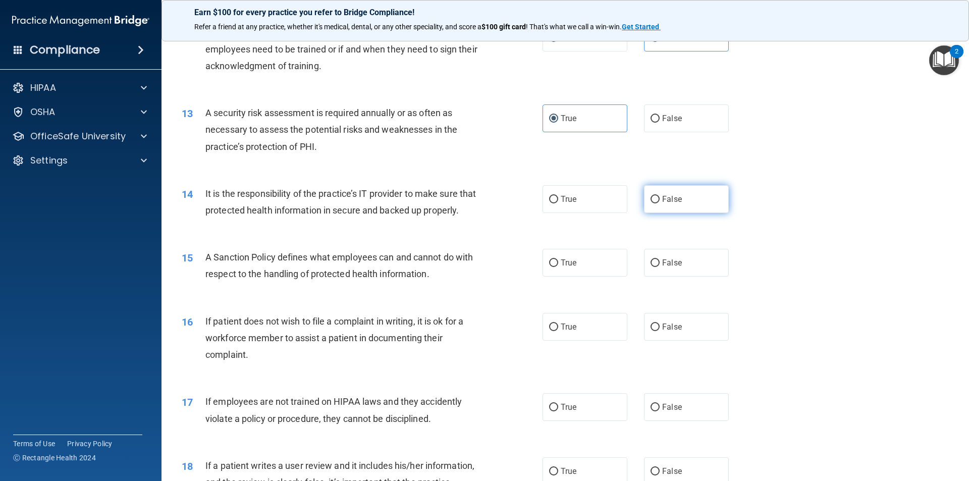
radio input "true"
click at [686, 272] on label "False" at bounding box center [686, 263] width 85 height 28
click at [659, 267] on input "False" at bounding box center [654, 263] width 9 height 8
radio input "true"
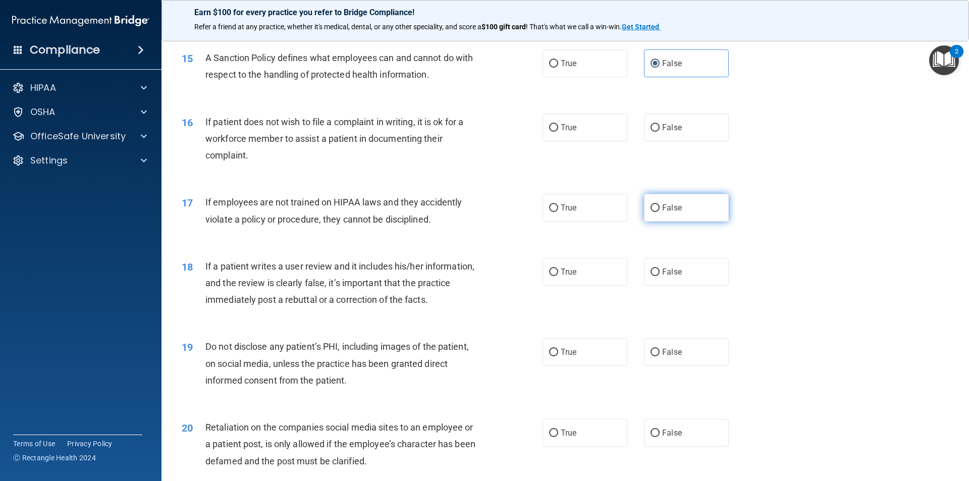
scroll to position [1261, 0]
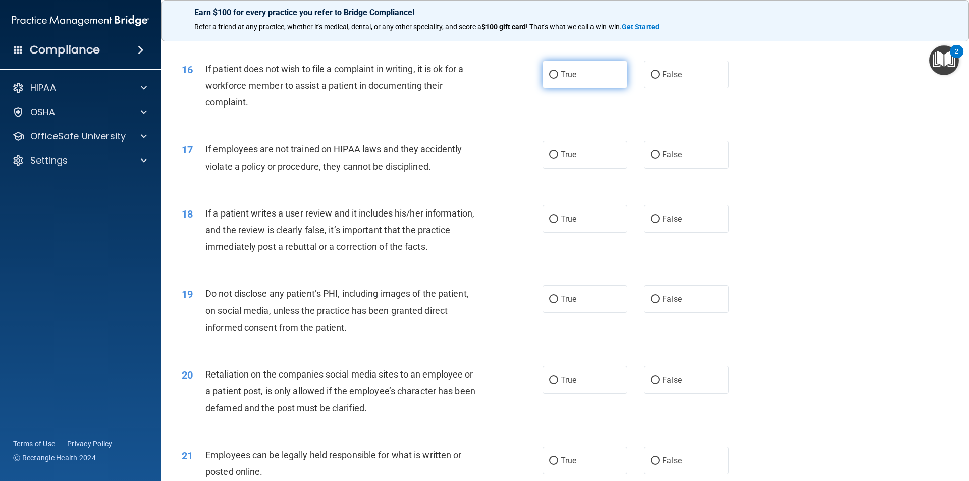
click at [566, 88] on label "True" at bounding box center [584, 75] width 85 height 28
click at [558, 79] on input "True" at bounding box center [553, 75] width 9 height 8
radio input "true"
click at [682, 169] on label "False" at bounding box center [686, 155] width 85 height 28
click at [659, 159] on input "False" at bounding box center [654, 155] width 9 height 8
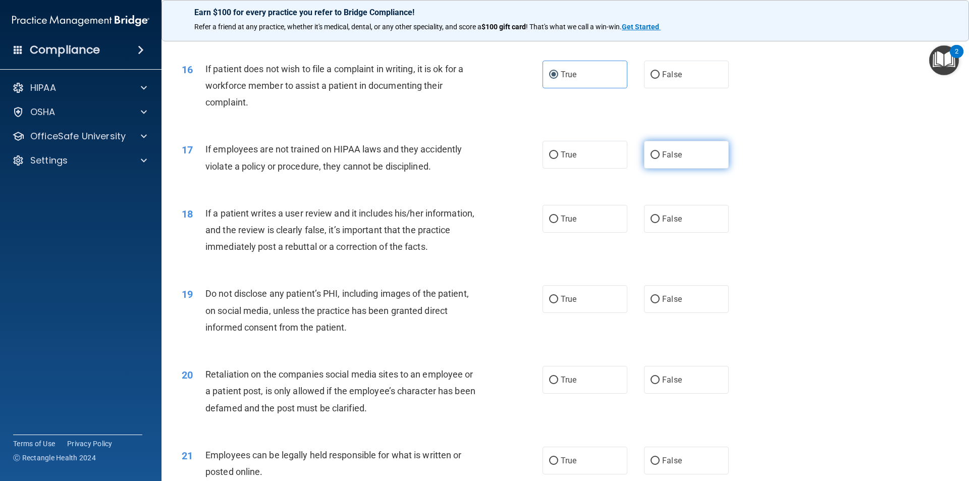
radio input "true"
click at [694, 233] on label "False" at bounding box center [686, 219] width 85 height 28
click at [659, 223] on input "False" at bounding box center [654, 219] width 9 height 8
radio input "true"
click at [596, 313] on label "True" at bounding box center [584, 299] width 85 height 28
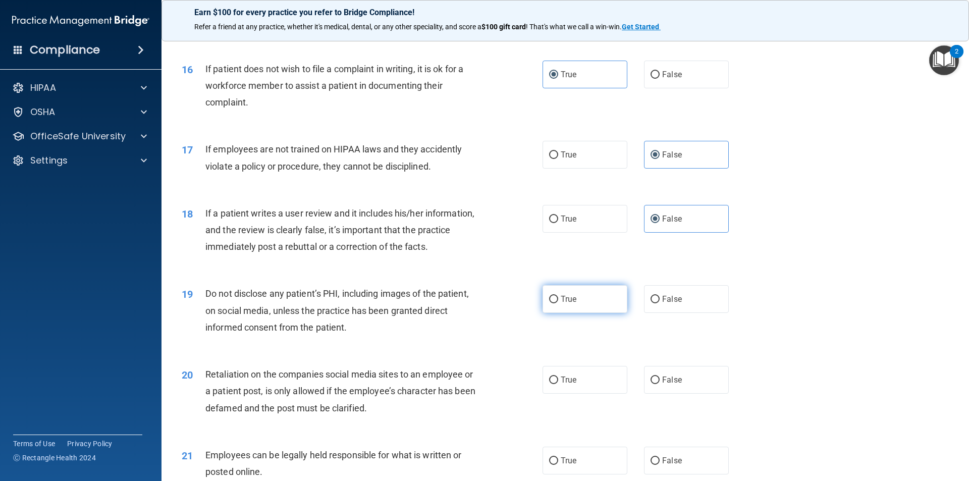
click at [558, 303] on input "True" at bounding box center [553, 300] width 9 height 8
radio input "true"
click at [685, 385] on label "False" at bounding box center [686, 380] width 85 height 28
click at [659, 384] on input "False" at bounding box center [654, 380] width 9 height 8
radio input "true"
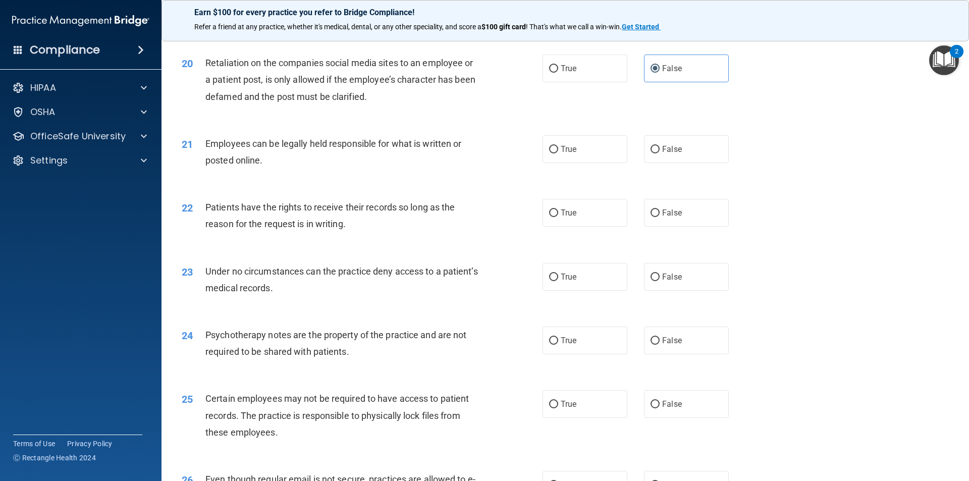
scroll to position [1665, 0]
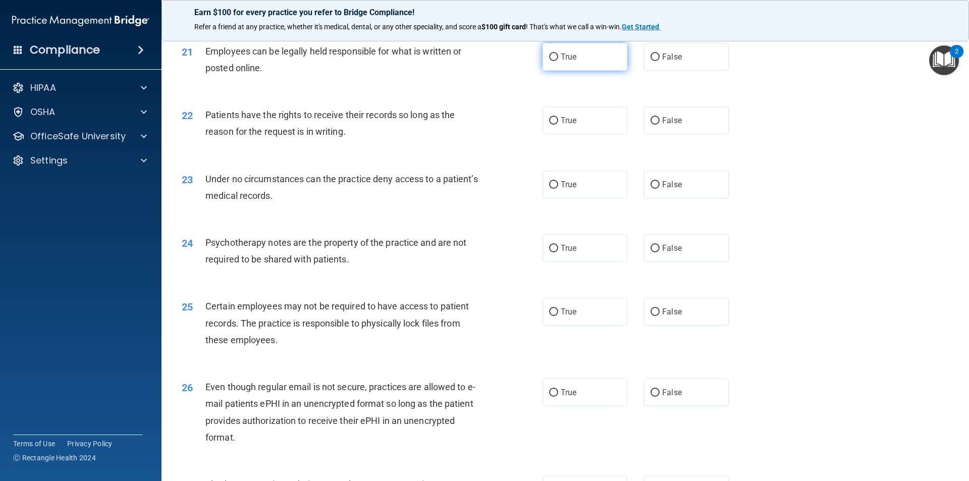
click at [575, 71] on label "True" at bounding box center [584, 57] width 85 height 28
click at [558, 61] on input "True" at bounding box center [553, 57] width 9 height 8
radio input "true"
click at [700, 131] on label "False" at bounding box center [686, 120] width 85 height 28
click at [659, 125] on input "False" at bounding box center [654, 121] width 9 height 8
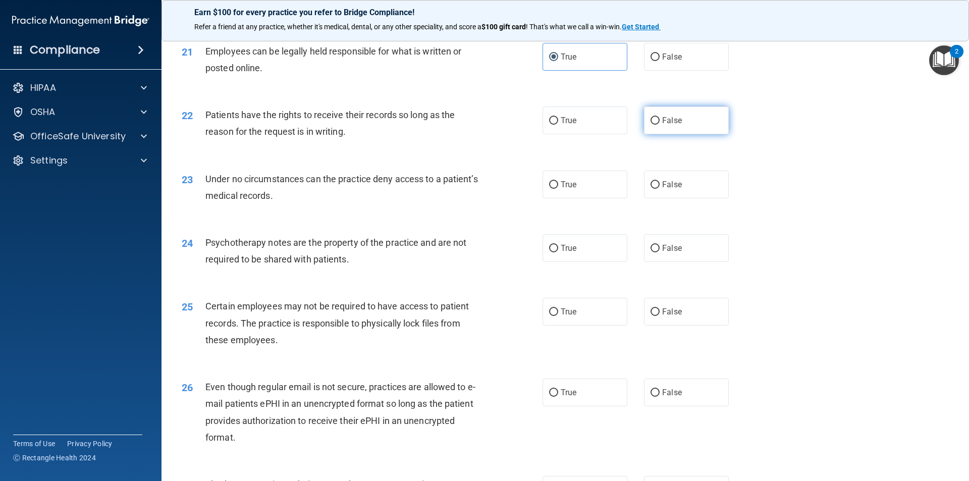
radio input "true"
click at [678, 198] on label "False" at bounding box center [686, 185] width 85 height 28
click at [659, 189] on input "False" at bounding box center [654, 185] width 9 height 8
radio input "true"
click at [575, 262] on label "True" at bounding box center [584, 248] width 85 height 28
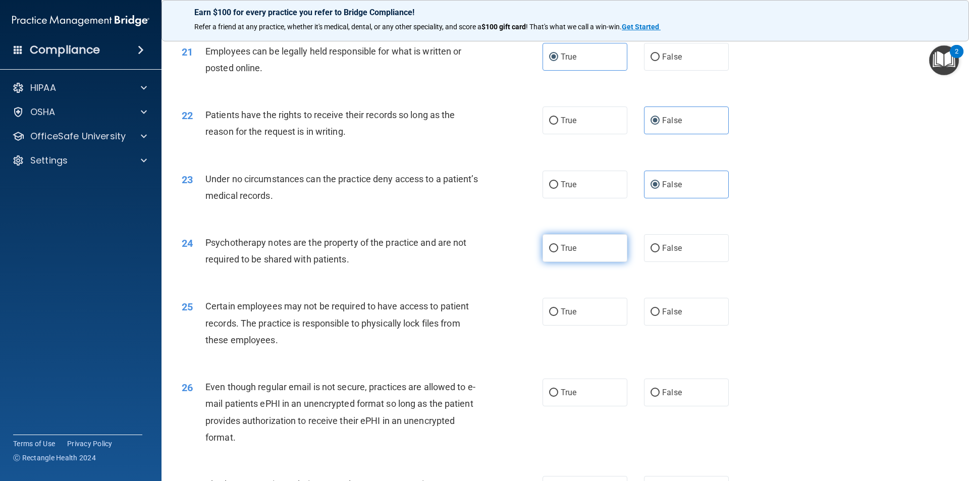
click at [558, 252] on input "True" at bounding box center [553, 249] width 9 height 8
radio input "true"
click at [577, 325] on label "True" at bounding box center [584, 312] width 85 height 28
click at [558, 316] on input "True" at bounding box center [553, 312] width 9 height 8
radio input "true"
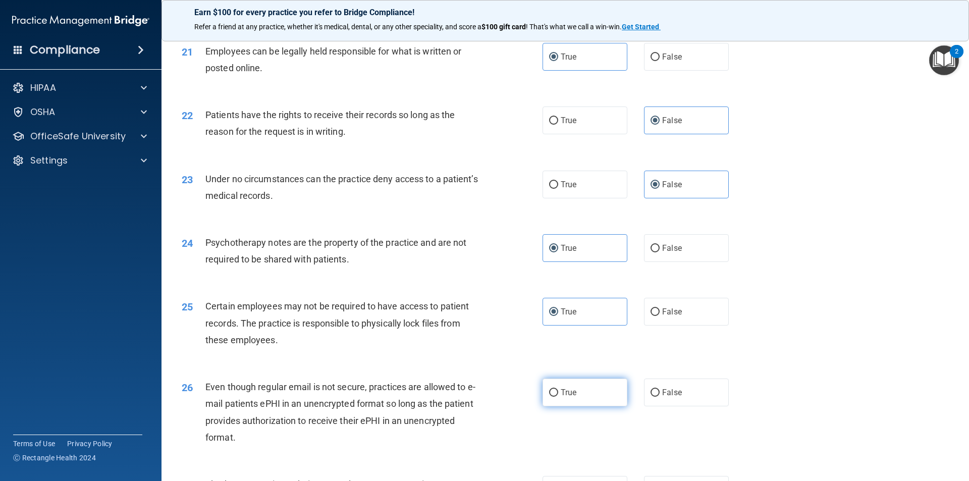
click at [578, 406] on label "True" at bounding box center [584, 392] width 85 height 28
click at [558, 397] on input "True" at bounding box center [553, 393] width 9 height 8
radio input "true"
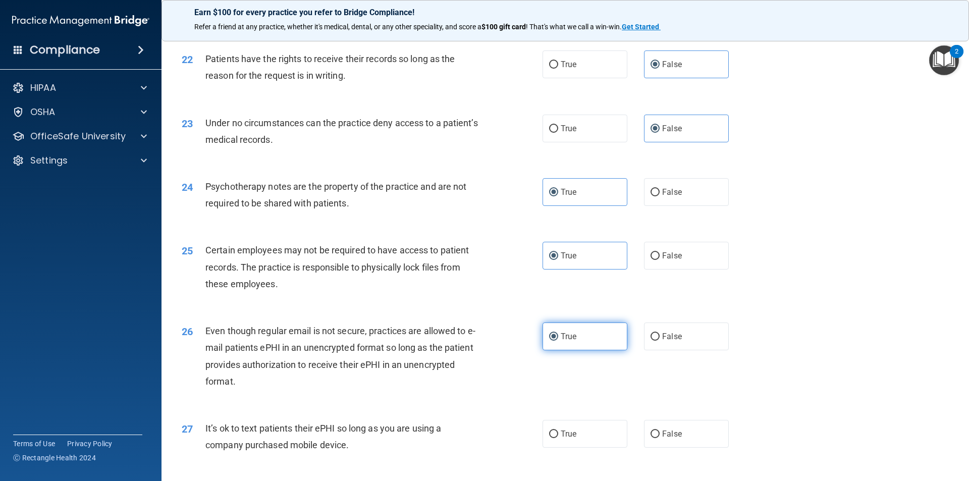
scroll to position [1816, 0]
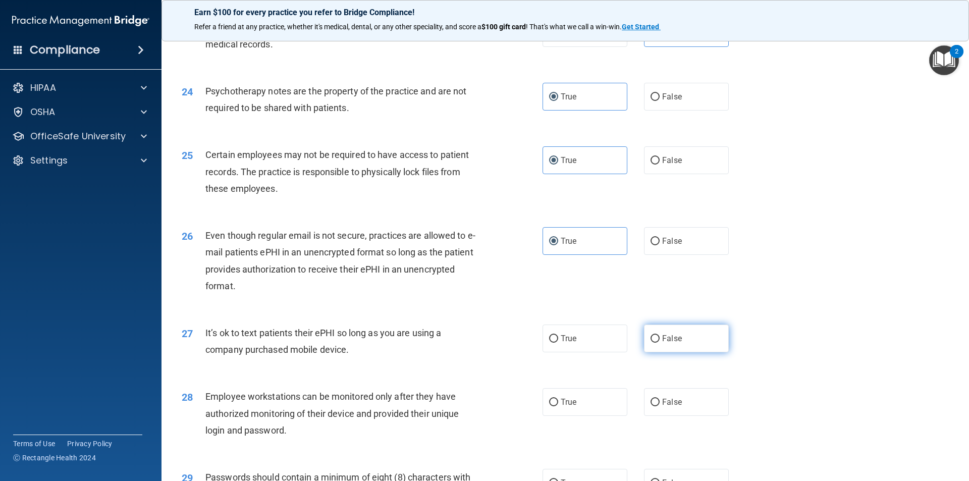
click at [672, 352] on label "False" at bounding box center [686, 338] width 85 height 28
click at [659, 343] on input "False" at bounding box center [654, 339] width 9 height 8
radio input "true"
click at [673, 407] on span "False" at bounding box center [672, 402] width 20 height 10
click at [659, 406] on input "False" at bounding box center [654, 403] width 9 height 8
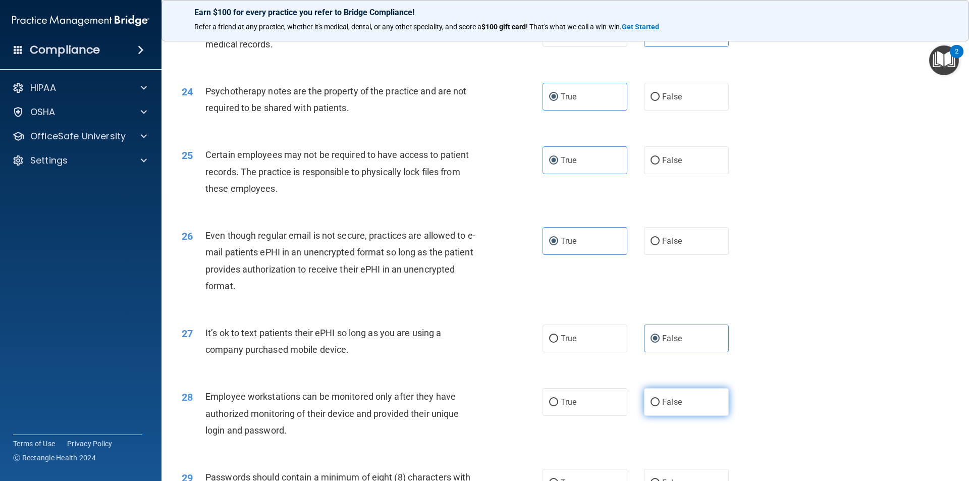
radio input "true"
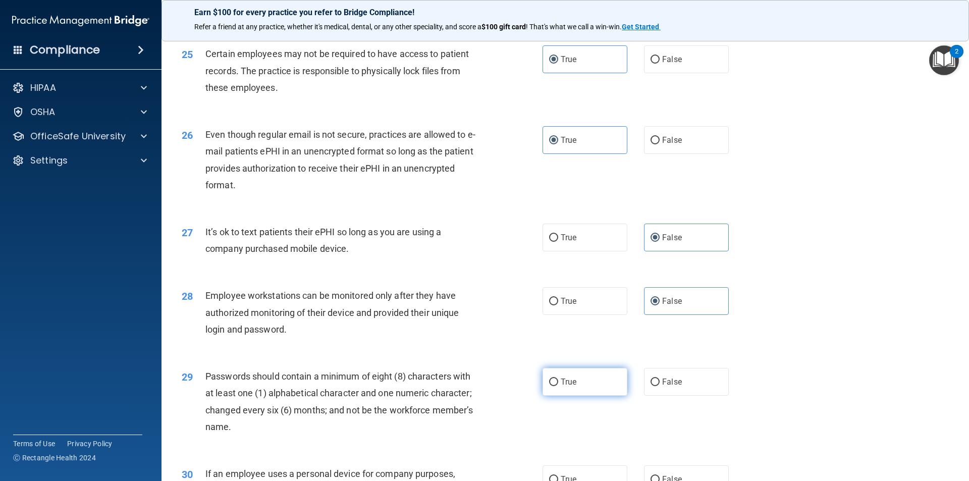
click at [619, 396] on label "True" at bounding box center [584, 382] width 85 height 28
click at [558, 386] on input "True" at bounding box center [553, 382] width 9 height 8
radio input "true"
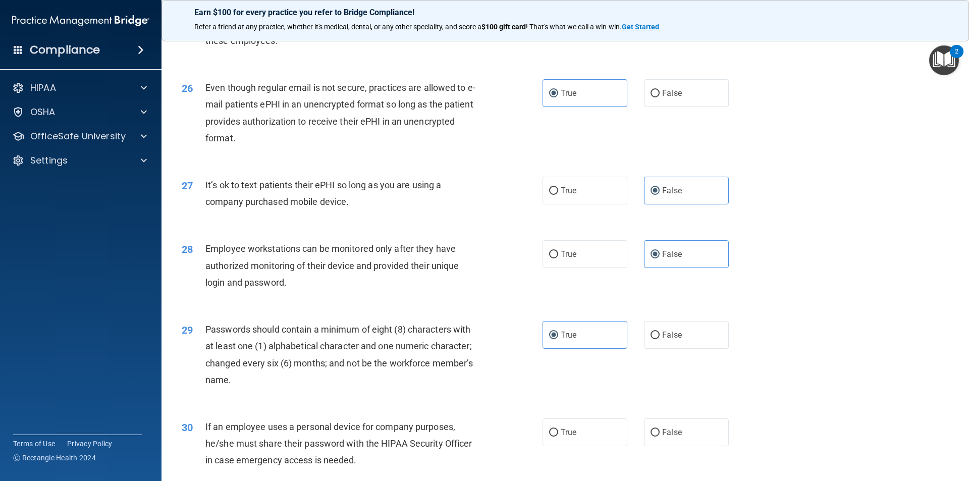
scroll to position [2052, 0]
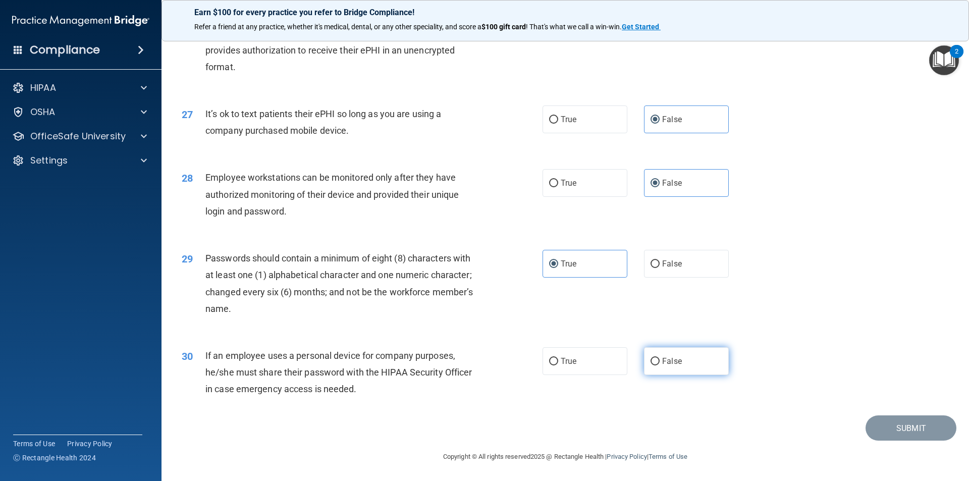
click at [677, 360] on label "False" at bounding box center [686, 361] width 85 height 28
click at [659, 360] on input "False" at bounding box center [654, 362] width 9 height 8
radio input "true"
click at [897, 433] on button "Submit" at bounding box center [910, 428] width 91 height 26
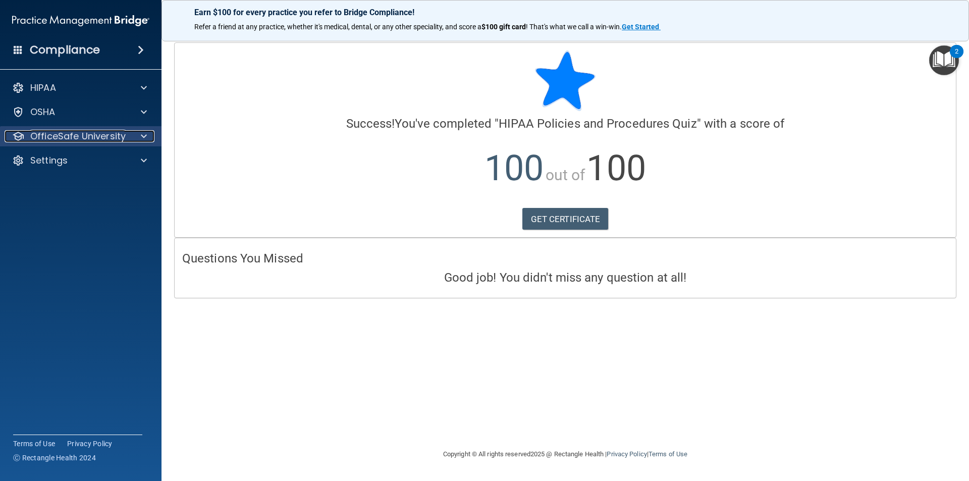
click at [72, 135] on p "OfficeSafe University" at bounding box center [77, 136] width 95 height 12
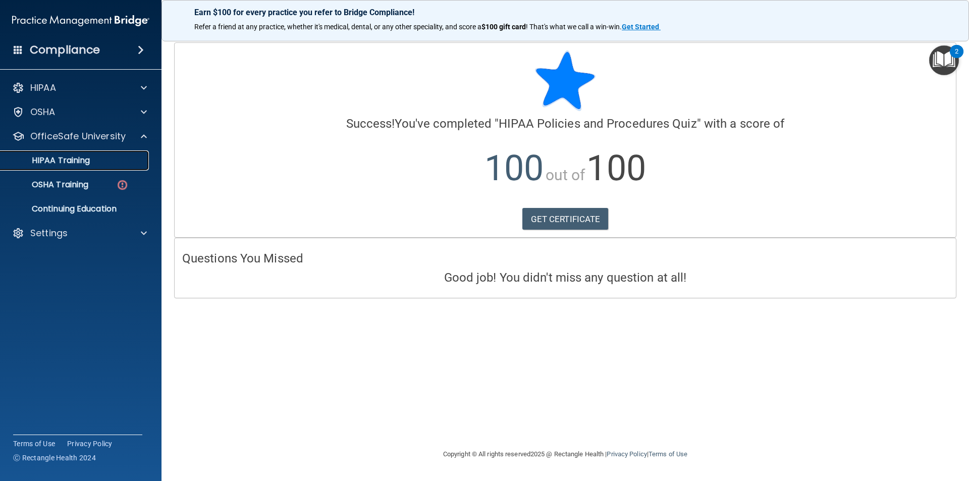
click at [73, 164] on p "HIPAA Training" at bounding box center [48, 160] width 83 height 10
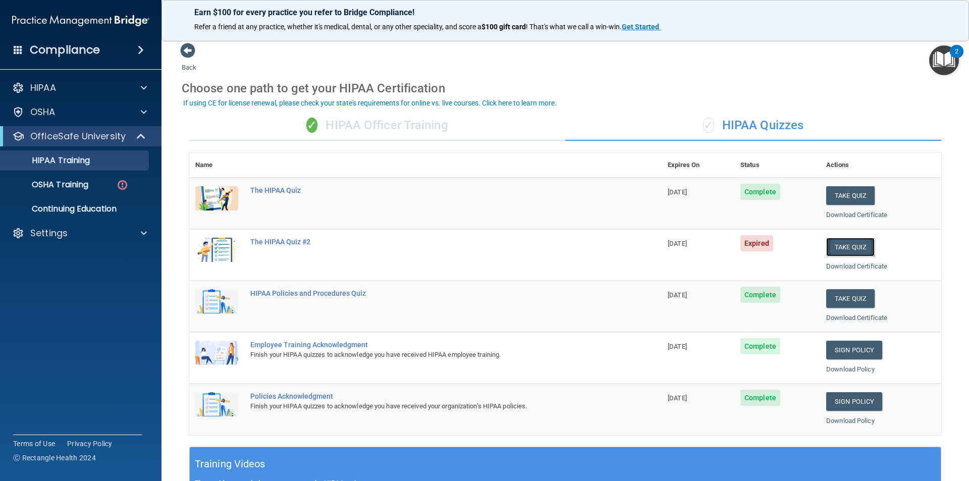
click at [847, 254] on button "Take Quiz" at bounding box center [850, 247] width 48 height 19
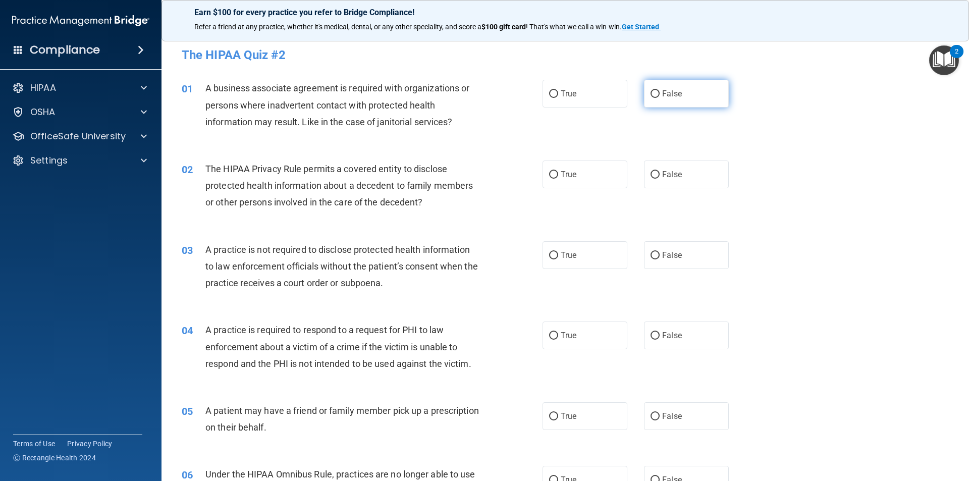
click at [679, 97] on label "False" at bounding box center [686, 94] width 85 height 28
click at [659, 97] on input "False" at bounding box center [654, 94] width 9 height 8
radio input "true"
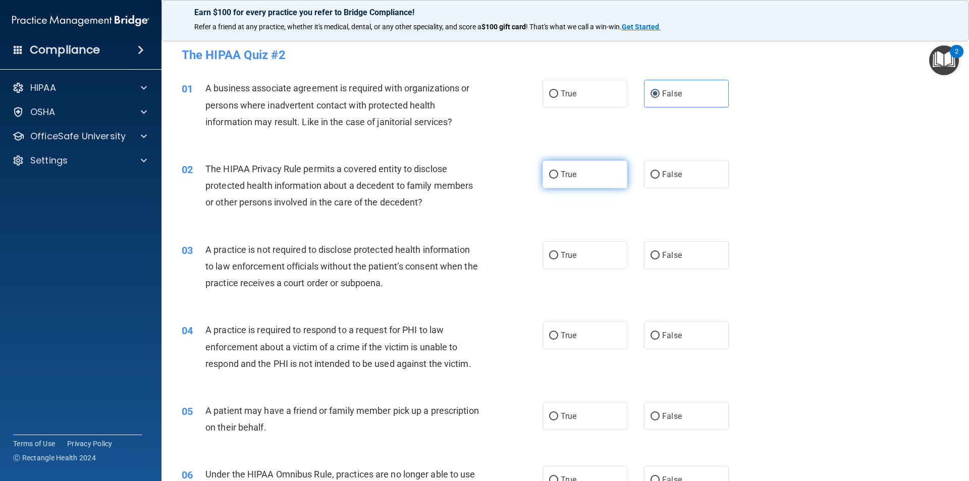
click at [588, 165] on label "True" at bounding box center [584, 174] width 85 height 28
click at [558, 171] on input "True" at bounding box center [553, 175] width 9 height 8
radio input "true"
click at [700, 249] on label "False" at bounding box center [686, 255] width 85 height 28
click at [659, 252] on input "False" at bounding box center [654, 256] width 9 height 8
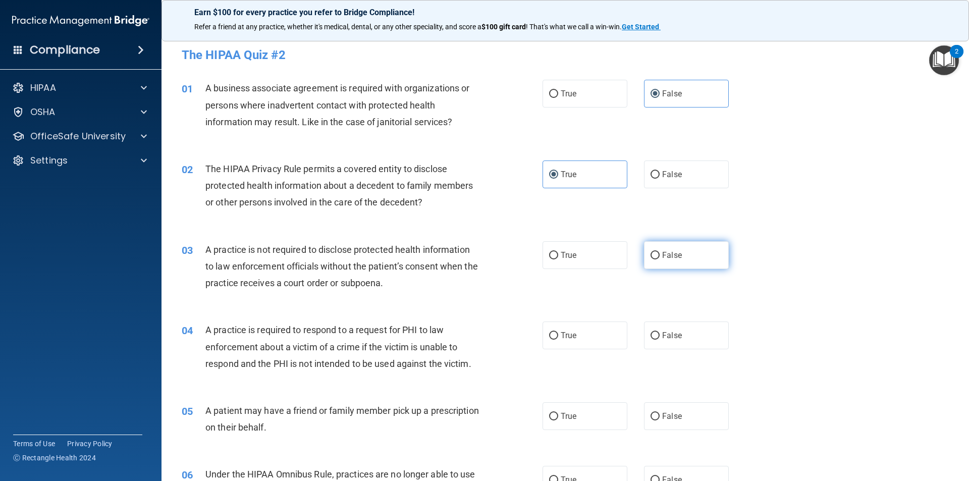
radio input "true"
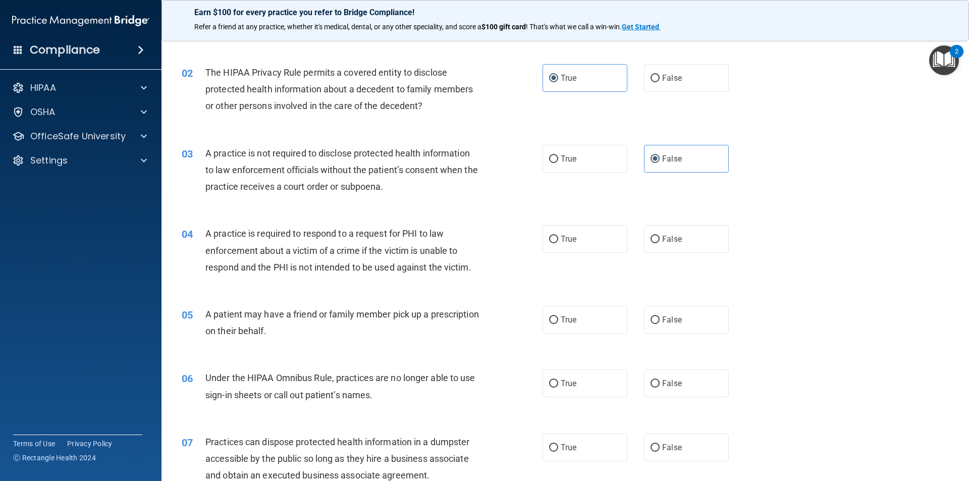
scroll to position [101, 0]
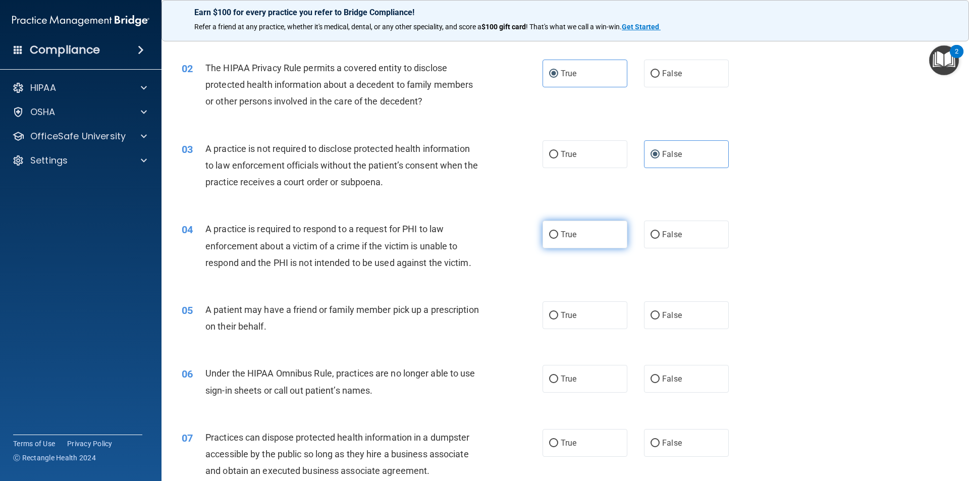
click at [561, 236] on span "True" at bounding box center [569, 235] width 16 height 10
click at [558, 236] on input "True" at bounding box center [553, 235] width 9 height 8
radio input "true"
click at [586, 311] on label "True" at bounding box center [584, 315] width 85 height 28
click at [558, 312] on input "True" at bounding box center [553, 316] width 9 height 8
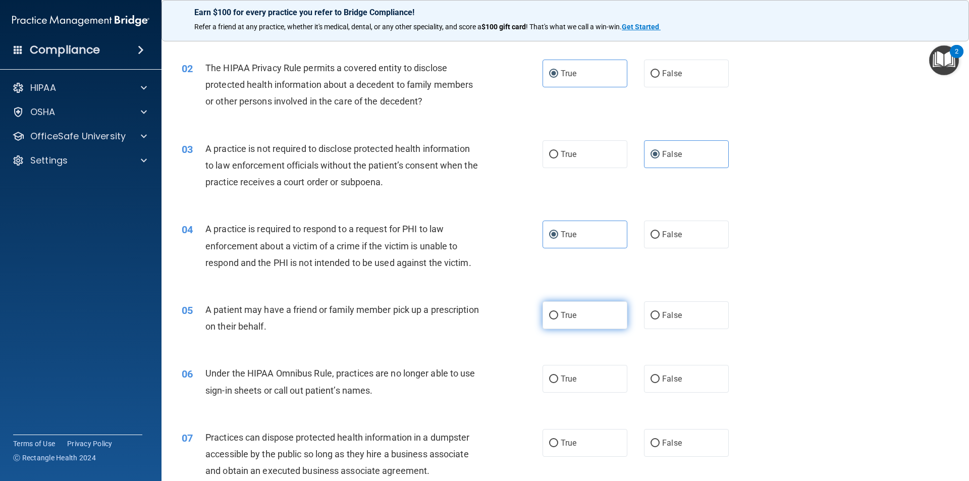
radio input "true"
click at [684, 379] on label "False" at bounding box center [686, 379] width 85 height 28
click at [659, 379] on input "False" at bounding box center [654, 379] width 9 height 8
radio input "true"
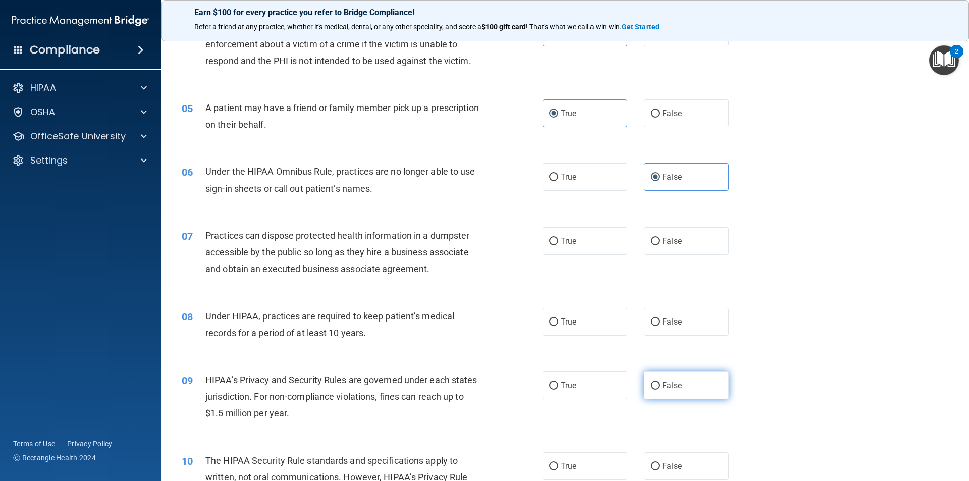
scroll to position [353, 0]
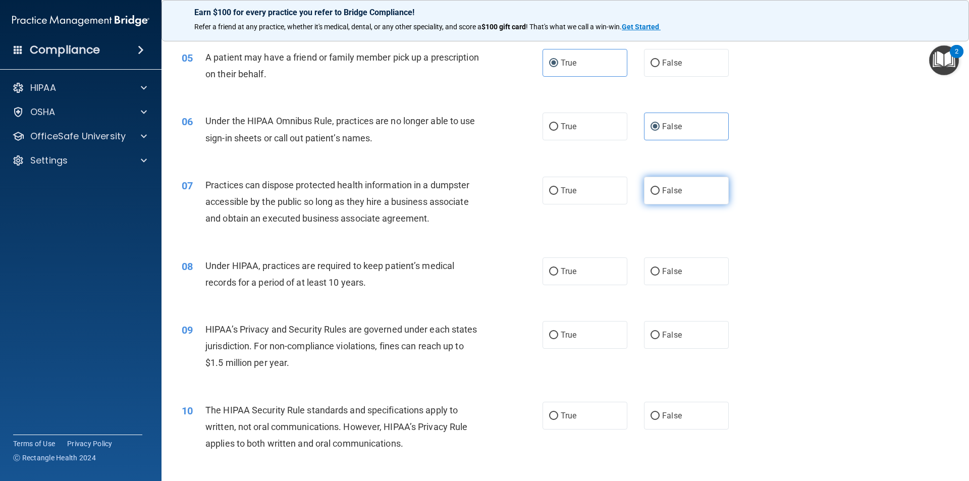
click at [677, 192] on label "False" at bounding box center [686, 191] width 85 height 28
click at [659, 192] on input "False" at bounding box center [654, 191] width 9 height 8
radio input "true"
click at [683, 271] on label "False" at bounding box center [686, 271] width 85 height 28
click at [659, 271] on input "False" at bounding box center [654, 272] width 9 height 8
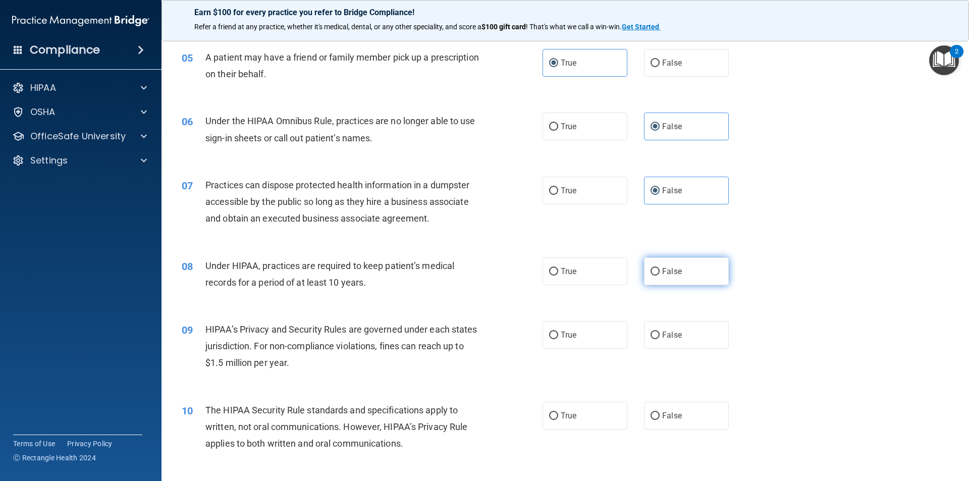
radio input "true"
click at [685, 338] on label "False" at bounding box center [686, 335] width 85 height 28
click at [659, 338] on input "False" at bounding box center [654, 336] width 9 height 8
radio input "true"
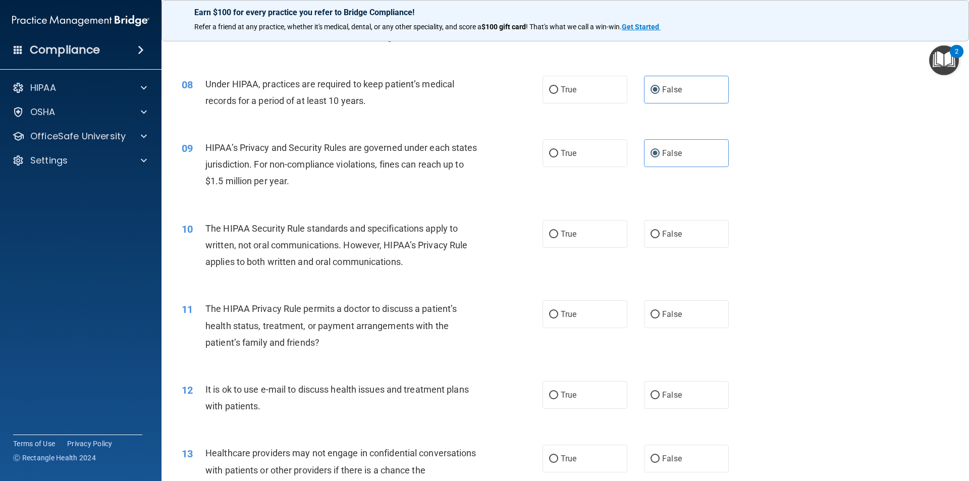
scroll to position [605, 0]
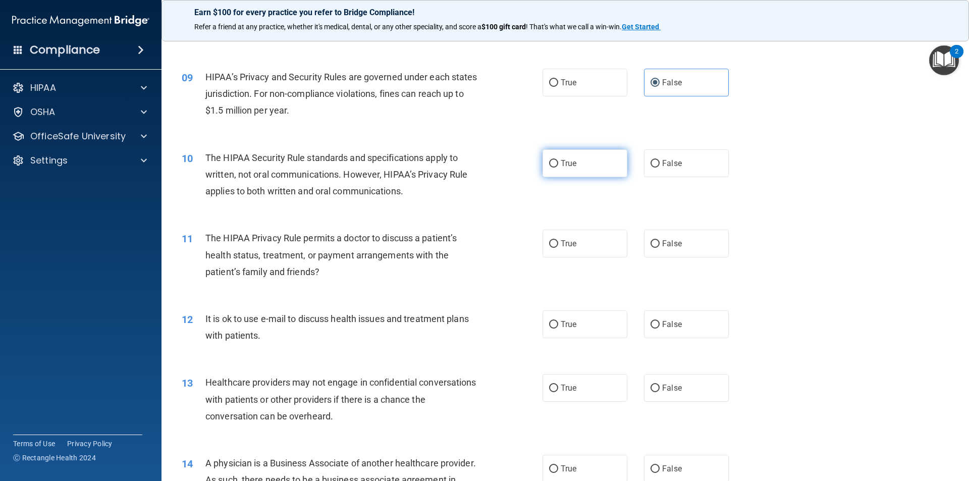
click at [564, 171] on label "True" at bounding box center [584, 163] width 85 height 28
click at [558, 168] on input "True" at bounding box center [553, 164] width 9 height 8
radio input "true"
click at [570, 257] on label "True" at bounding box center [584, 244] width 85 height 28
click at [558, 248] on input "True" at bounding box center [553, 244] width 9 height 8
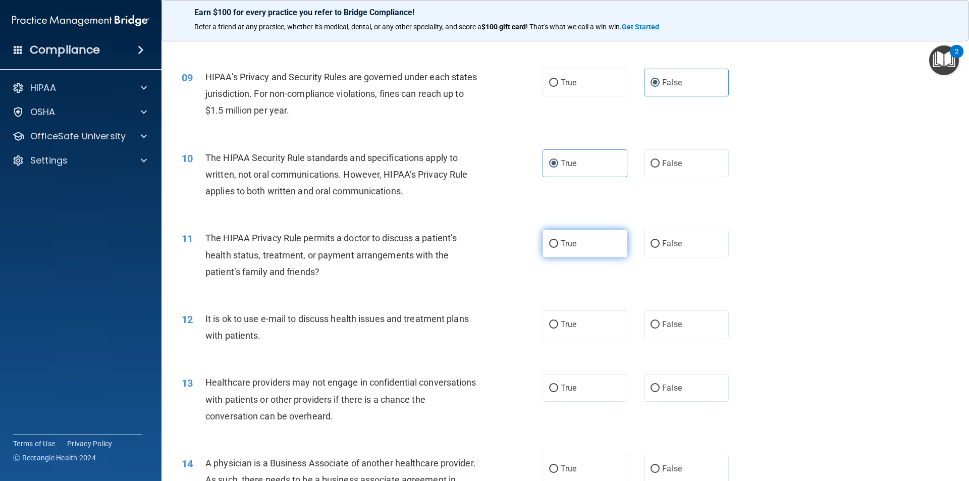
radio input "true"
click at [575, 317] on label "True" at bounding box center [584, 324] width 85 height 28
click at [558, 321] on input "True" at bounding box center [553, 325] width 9 height 8
radio input "true"
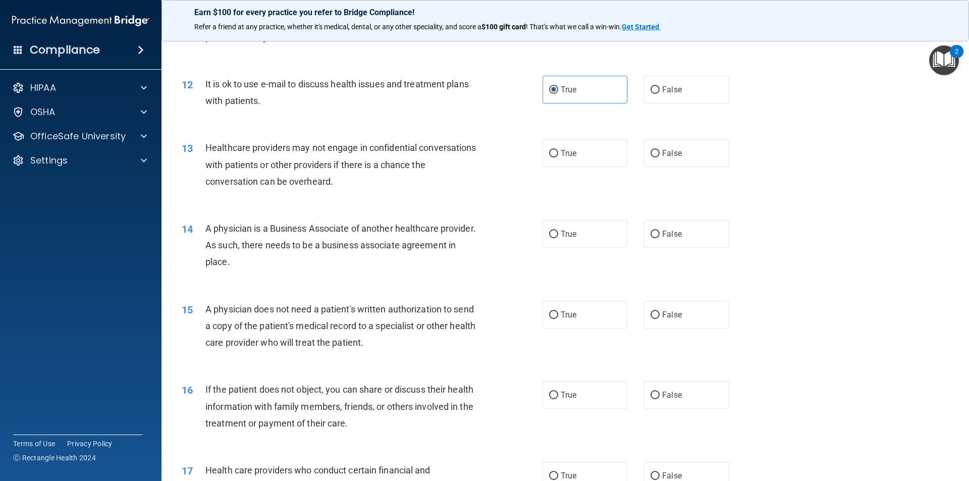
scroll to position [858, 0]
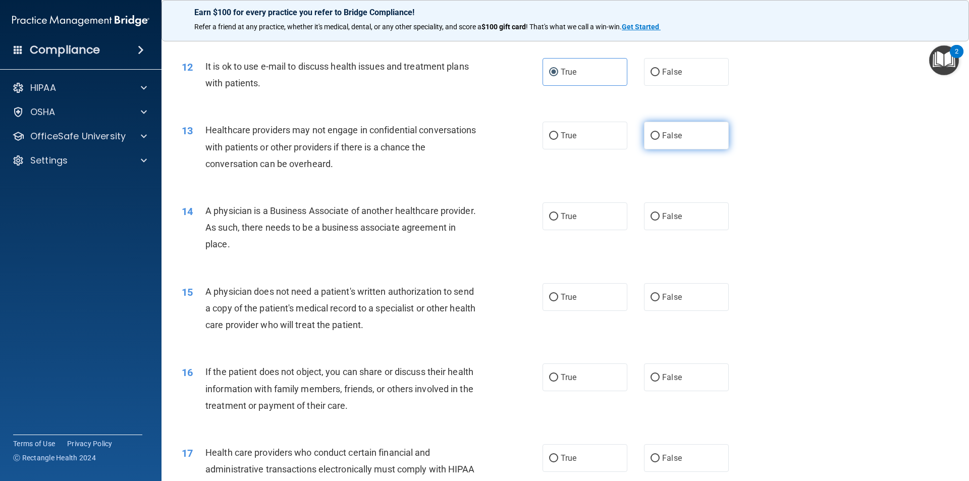
click at [678, 138] on label "False" at bounding box center [686, 136] width 85 height 28
click at [659, 138] on input "False" at bounding box center [654, 136] width 9 height 8
radio input "true"
click at [683, 217] on label "False" at bounding box center [686, 216] width 85 height 28
click at [659, 217] on input "False" at bounding box center [654, 217] width 9 height 8
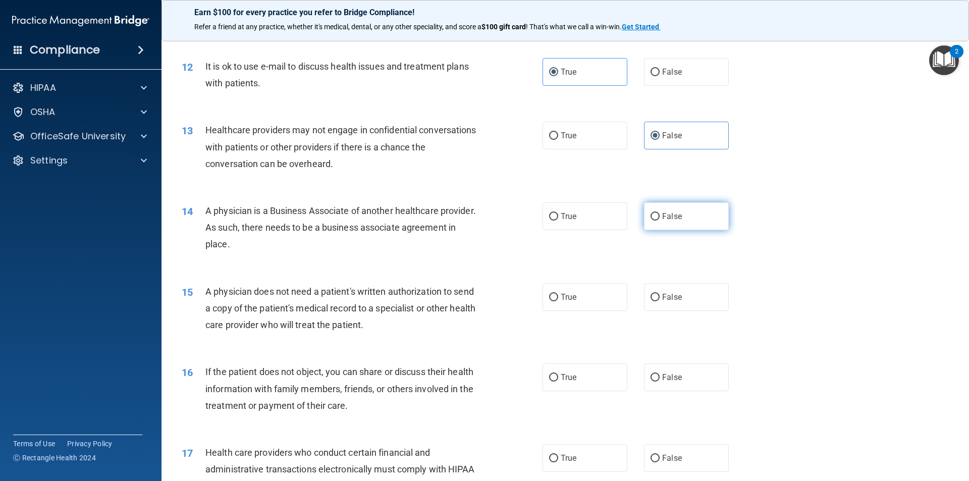
radio input "true"
click at [569, 318] on div "15 A physician does not need a patient's written authorization to send a copy o…" at bounding box center [565, 310] width 782 height 81
click at [569, 312] on div "15 A physician does not need a patient's written authorization to send a copy o…" at bounding box center [565, 310] width 782 height 81
click at [570, 298] on span "True" at bounding box center [569, 297] width 16 height 10
click at [558, 298] on input "True" at bounding box center [553, 298] width 9 height 8
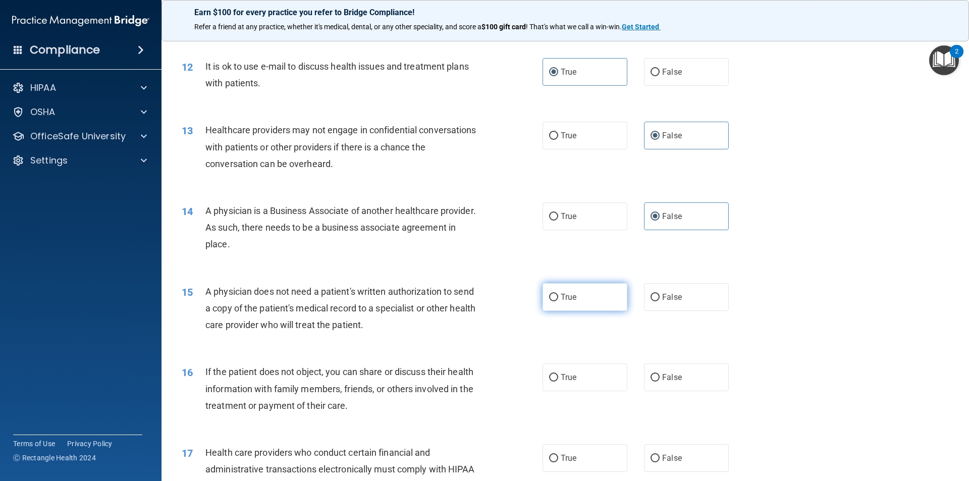
radio input "true"
click at [584, 378] on label "True" at bounding box center [584, 377] width 85 height 28
click at [558, 378] on input "True" at bounding box center [553, 378] width 9 height 8
radio input "true"
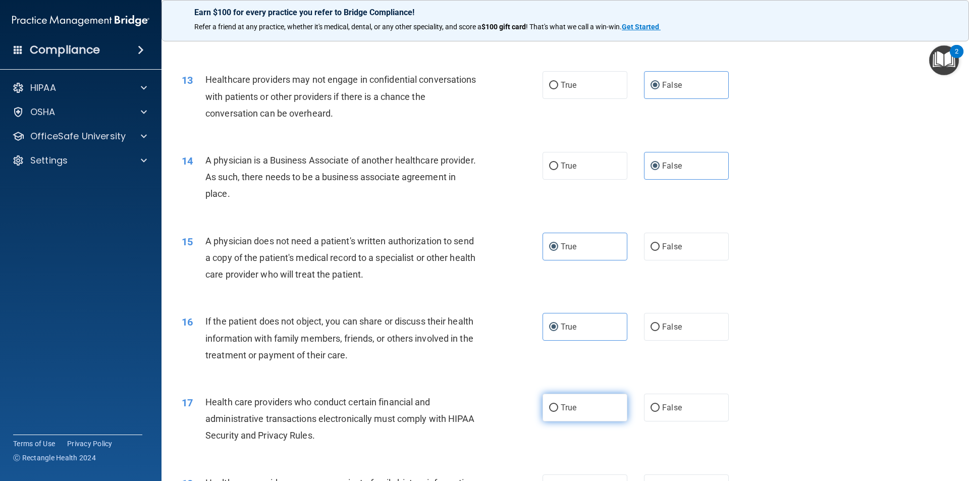
click at [586, 402] on label "True" at bounding box center [584, 408] width 85 height 28
click at [558, 404] on input "True" at bounding box center [553, 408] width 9 height 8
radio input "true"
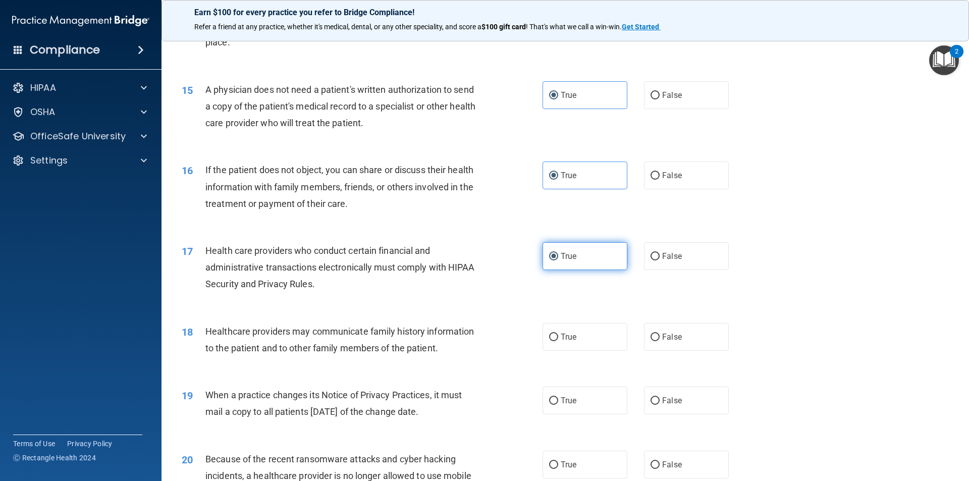
scroll to position [1110, 0]
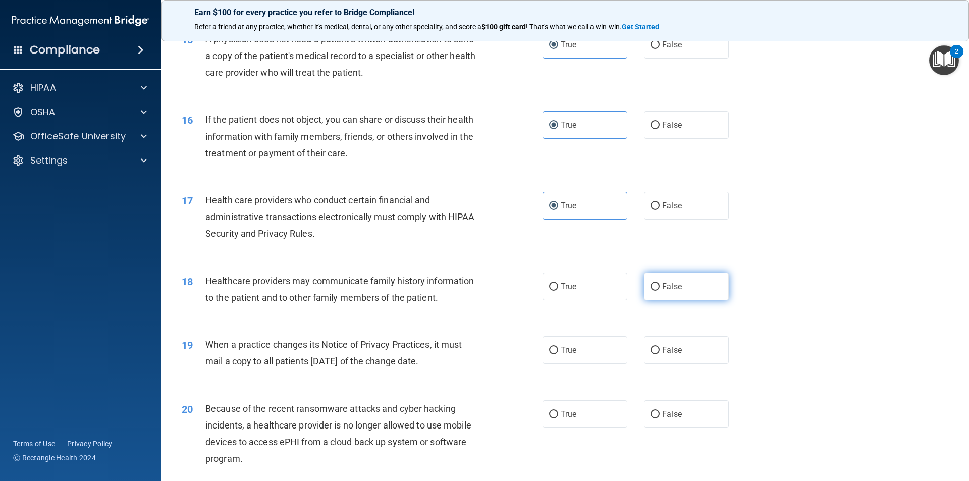
click at [678, 295] on label "False" at bounding box center [686, 286] width 85 height 28
click at [659, 291] on input "False" at bounding box center [654, 287] width 9 height 8
radio input "true"
click at [657, 354] on label "False" at bounding box center [686, 350] width 85 height 28
click at [657, 354] on input "False" at bounding box center [654, 351] width 9 height 8
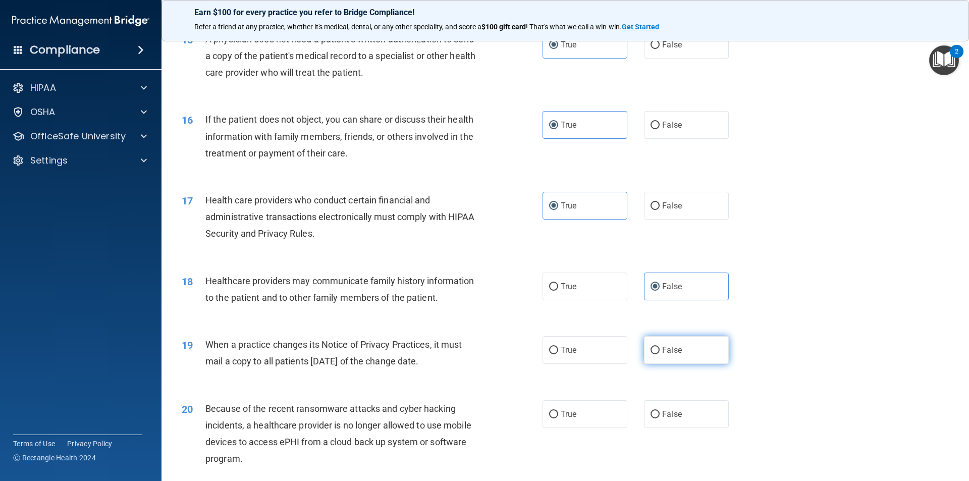
radio input "true"
click at [662, 410] on span "False" at bounding box center [672, 414] width 20 height 10
click at [659, 411] on input "False" at bounding box center [654, 415] width 9 height 8
radio input "true"
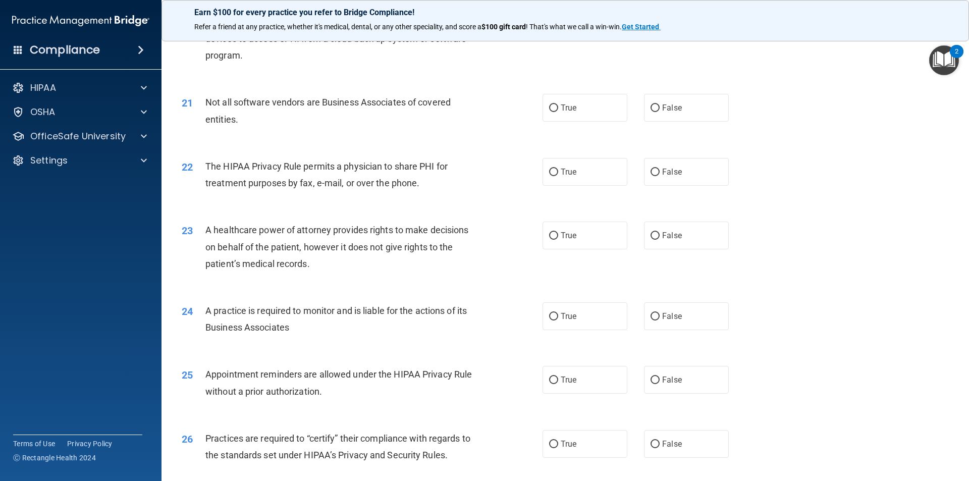
scroll to position [1514, 0]
click at [594, 107] on label "True" at bounding box center [584, 107] width 85 height 28
click at [558, 107] on input "True" at bounding box center [553, 108] width 9 height 8
radio input "true"
click at [575, 179] on label "True" at bounding box center [584, 171] width 85 height 28
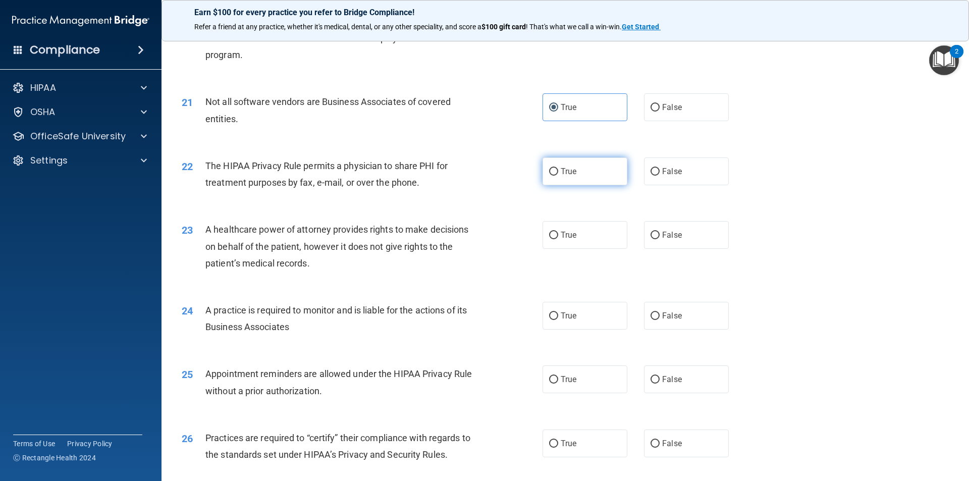
click at [558, 176] on input "True" at bounding box center [553, 172] width 9 height 8
radio input "true"
click at [652, 232] on input "False" at bounding box center [654, 236] width 9 height 8
radio input "true"
click at [660, 325] on label "False" at bounding box center [686, 316] width 85 height 28
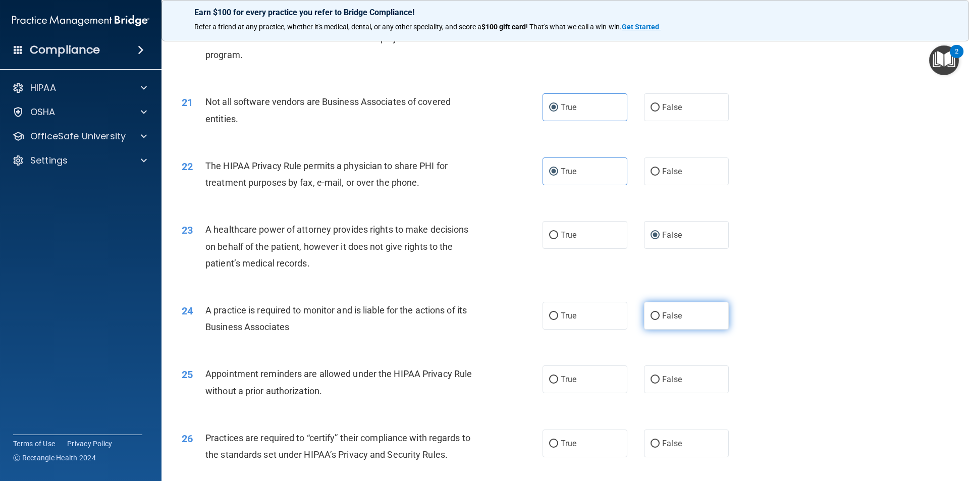
click at [659, 320] on input "False" at bounding box center [654, 316] width 9 height 8
radio input "true"
click at [565, 377] on span "True" at bounding box center [569, 379] width 16 height 10
click at [558, 377] on input "True" at bounding box center [553, 380] width 9 height 8
radio input "true"
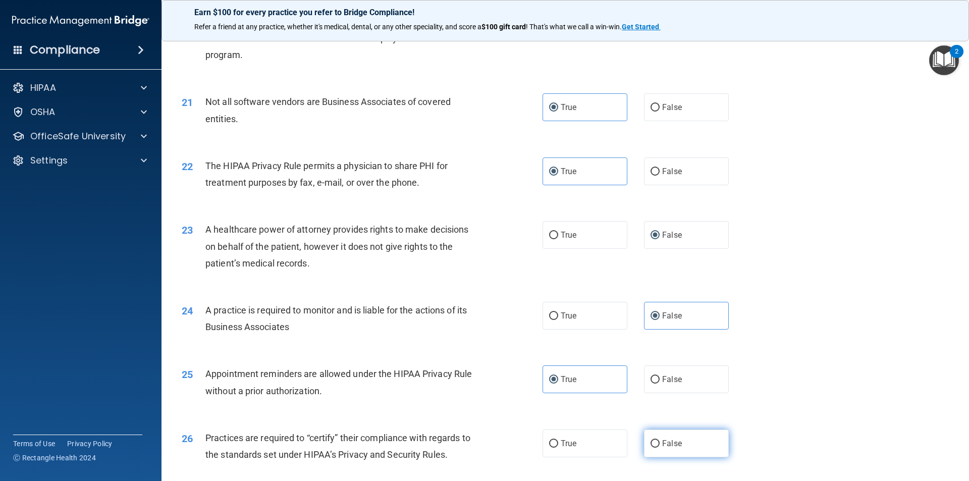
click at [683, 446] on label "False" at bounding box center [686, 443] width 85 height 28
click at [659, 446] on input "False" at bounding box center [654, 444] width 9 height 8
radio input "true"
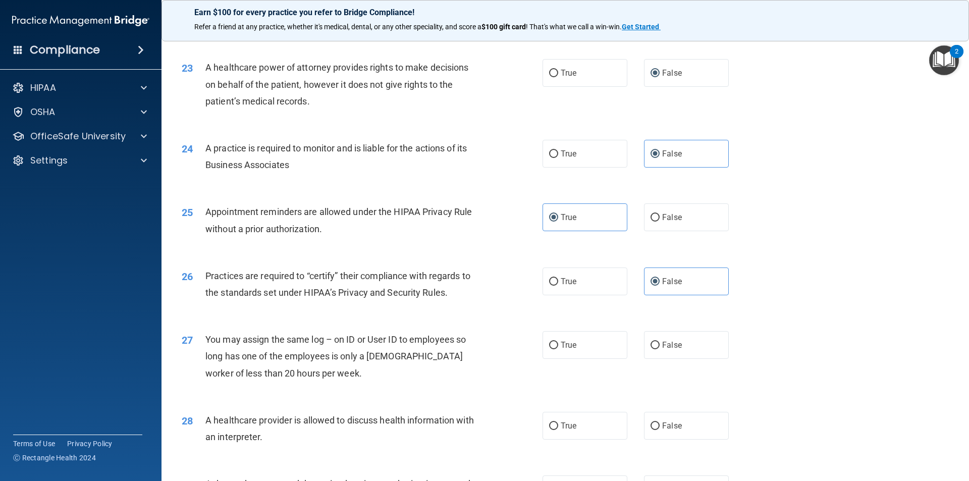
scroll to position [1716, 0]
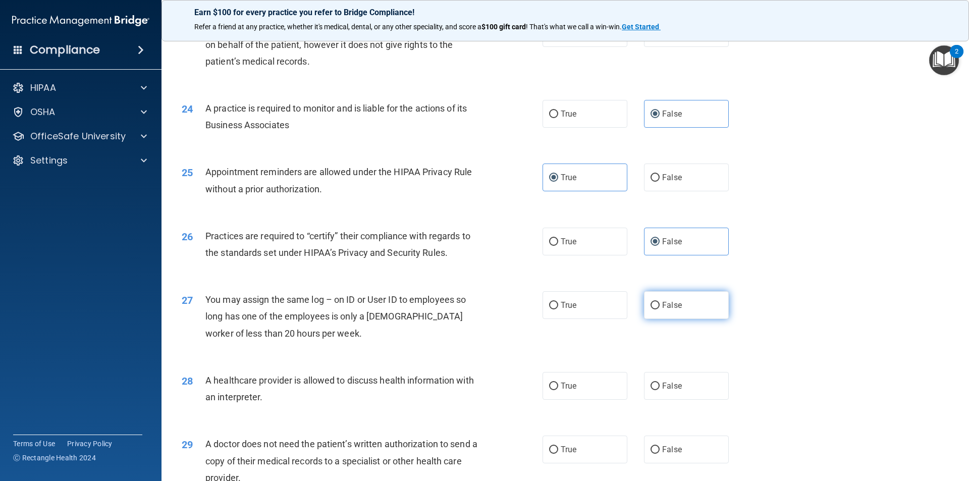
click at [679, 314] on label "False" at bounding box center [686, 305] width 85 height 28
click at [659, 309] on input "False" at bounding box center [654, 306] width 9 height 8
radio input "true"
click at [584, 394] on label "True" at bounding box center [584, 386] width 85 height 28
click at [558, 390] on input "True" at bounding box center [553, 386] width 9 height 8
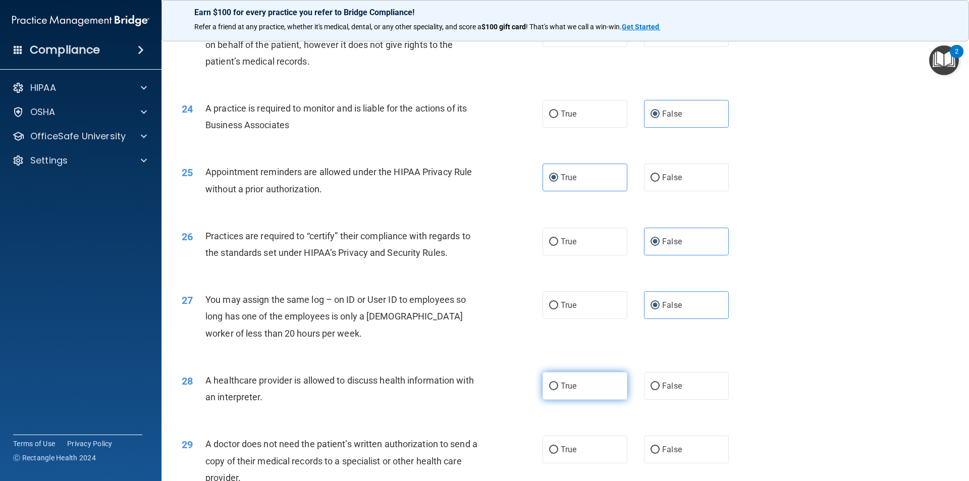
radio input "true"
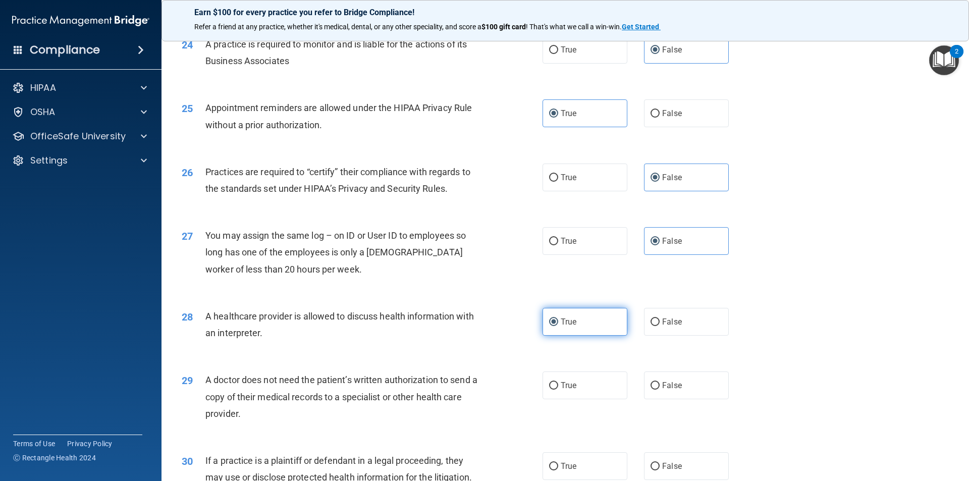
scroll to position [1867, 0]
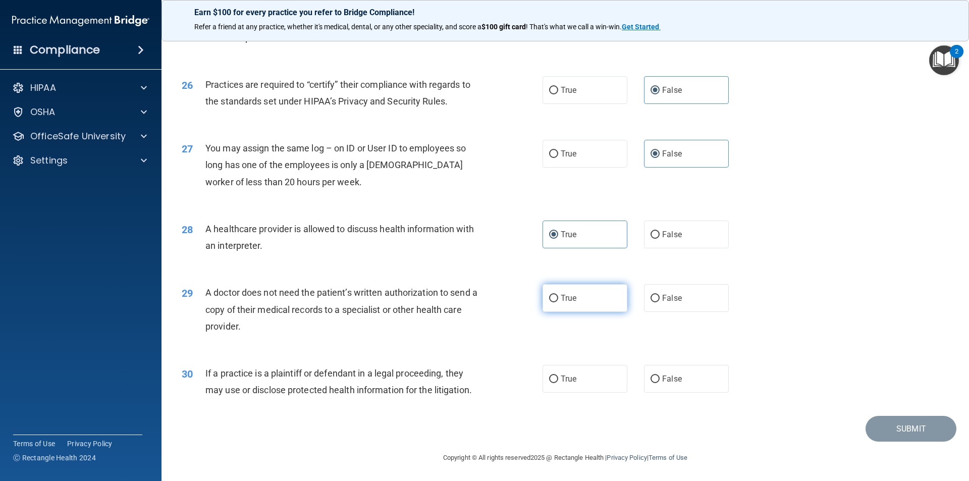
click at [581, 304] on label "True" at bounding box center [584, 298] width 85 height 28
click at [558, 302] on input "True" at bounding box center [553, 299] width 9 height 8
radio input "true"
click at [586, 377] on label "True" at bounding box center [584, 379] width 85 height 28
click at [558, 377] on input "True" at bounding box center [553, 379] width 9 height 8
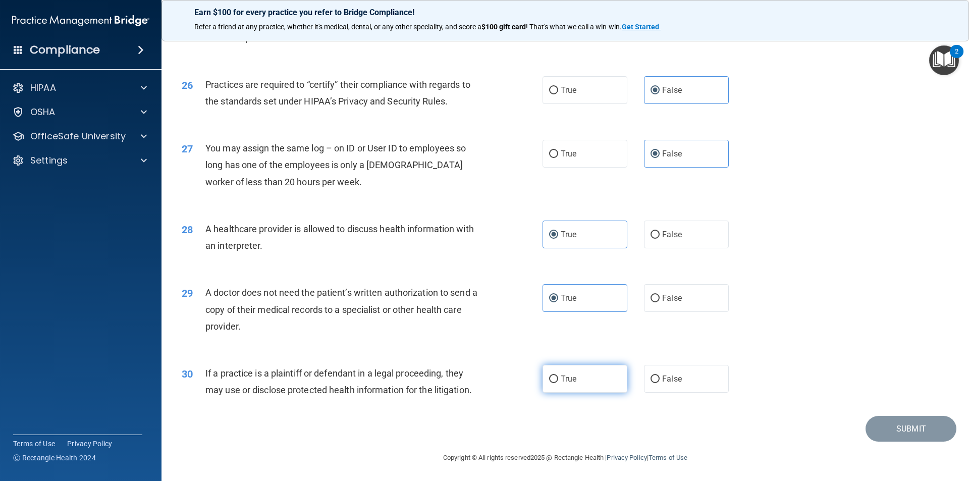
radio input "true"
click at [905, 431] on button "Submit" at bounding box center [910, 429] width 91 height 26
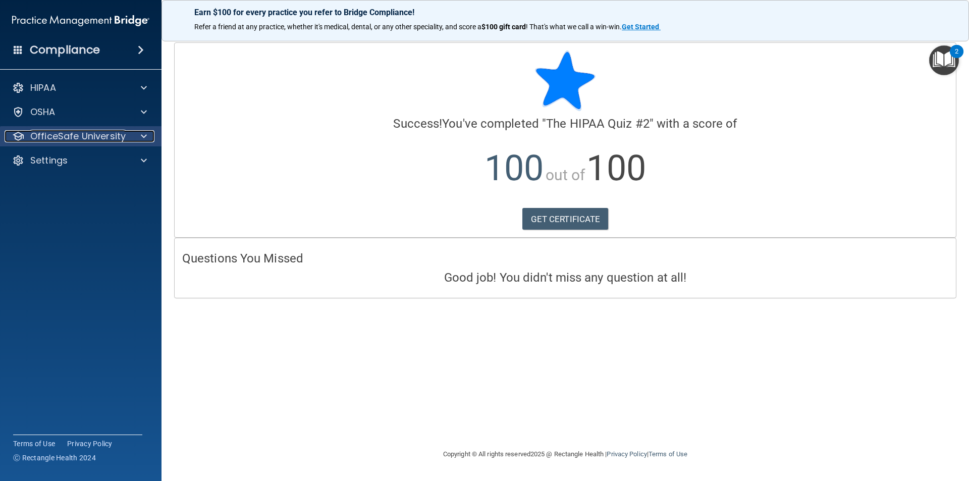
click at [104, 139] on p "OfficeSafe University" at bounding box center [77, 136] width 95 height 12
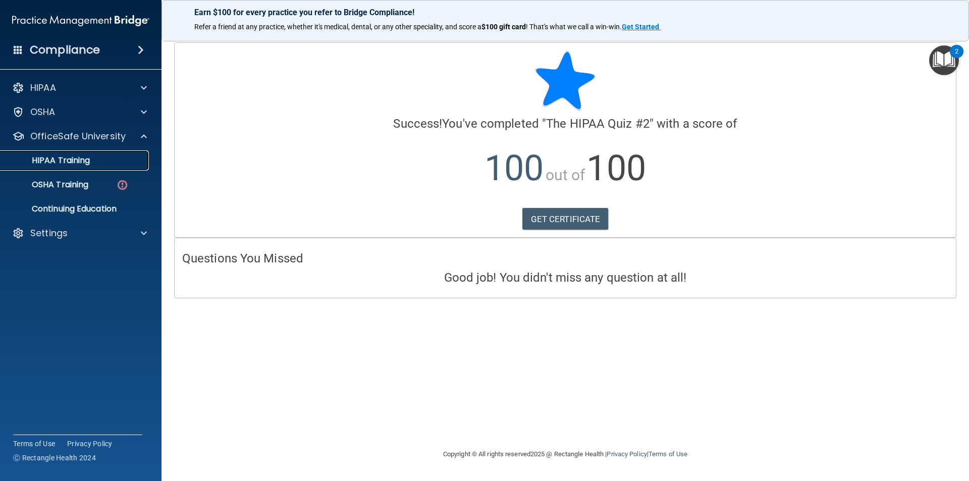
click at [82, 169] on link "HIPAA Training" at bounding box center [69, 160] width 159 height 20
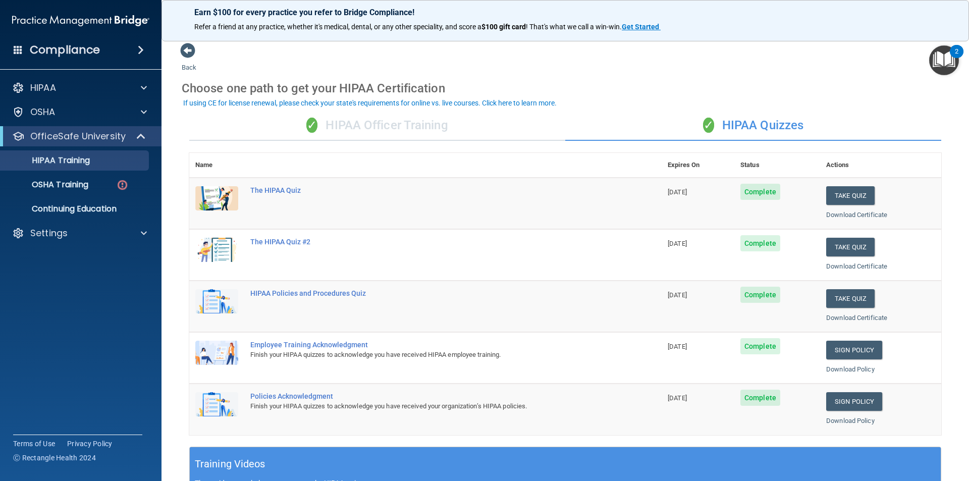
click at [398, 124] on div "✓ HIPAA Officer Training" at bounding box center [377, 126] width 376 height 30
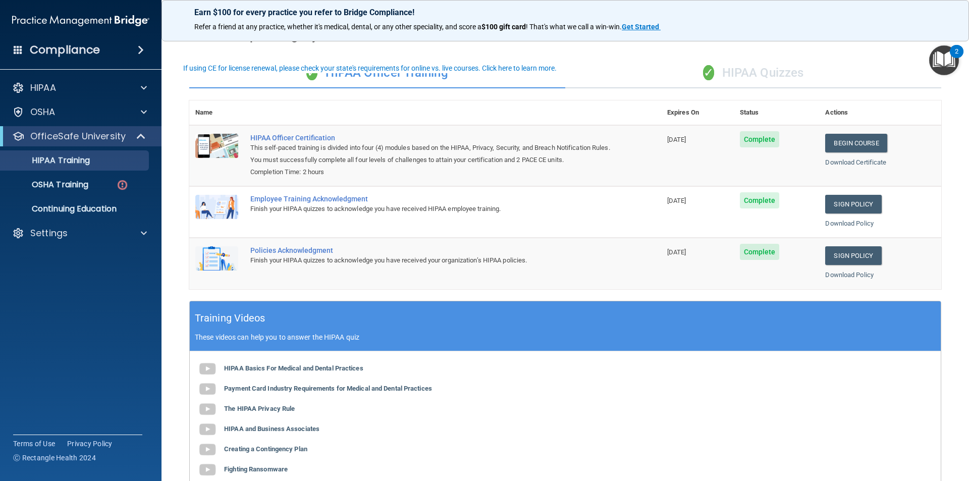
scroll to position [35, 0]
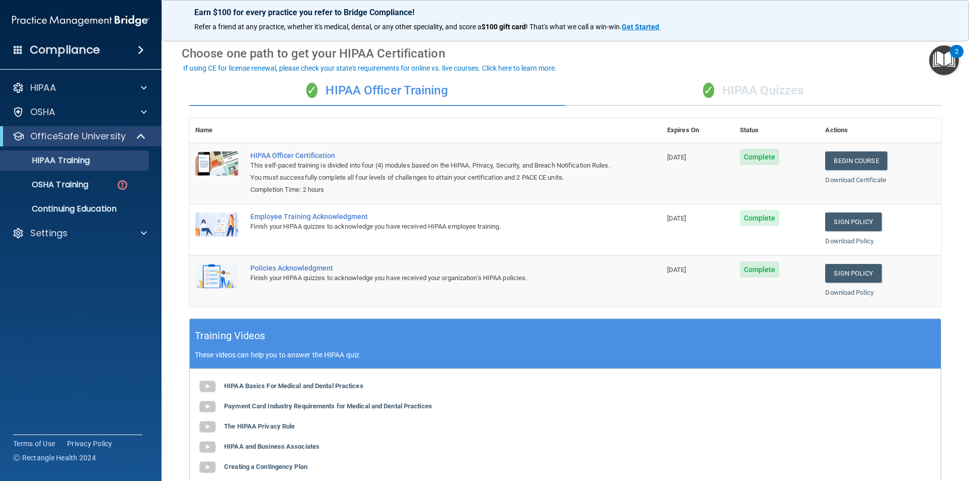
click at [764, 82] on div "✓ HIPAA Quizzes" at bounding box center [753, 91] width 376 height 30
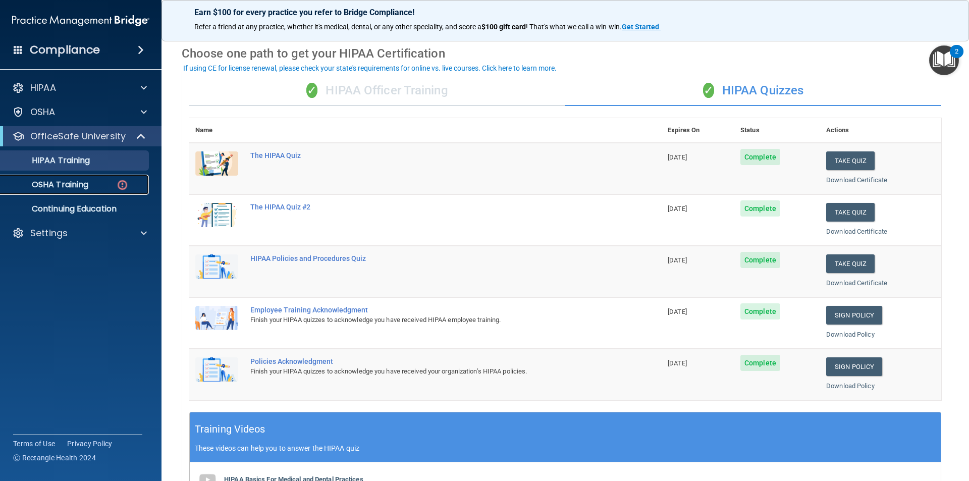
click at [61, 188] on p "OSHA Training" at bounding box center [48, 185] width 82 height 10
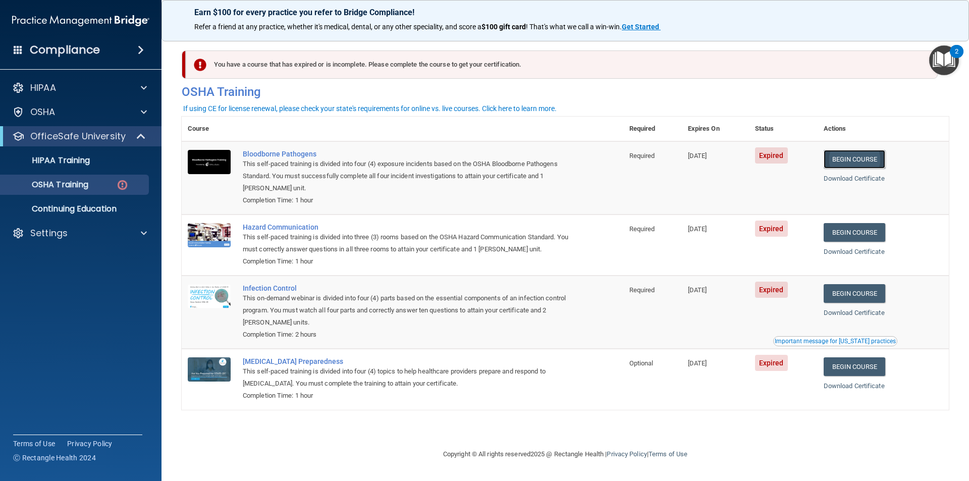
click at [875, 162] on link "Begin Course" at bounding box center [854, 159] width 62 height 19
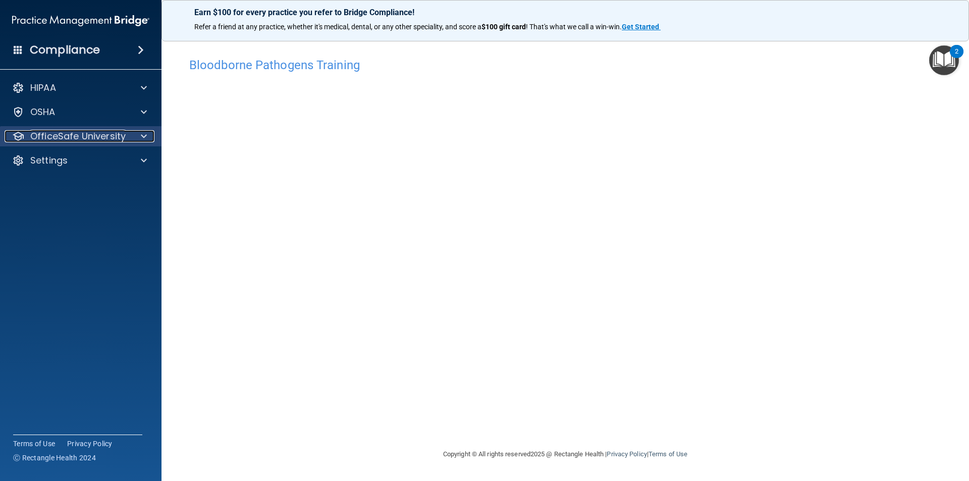
click at [43, 133] on p "OfficeSafe University" at bounding box center [77, 136] width 95 height 12
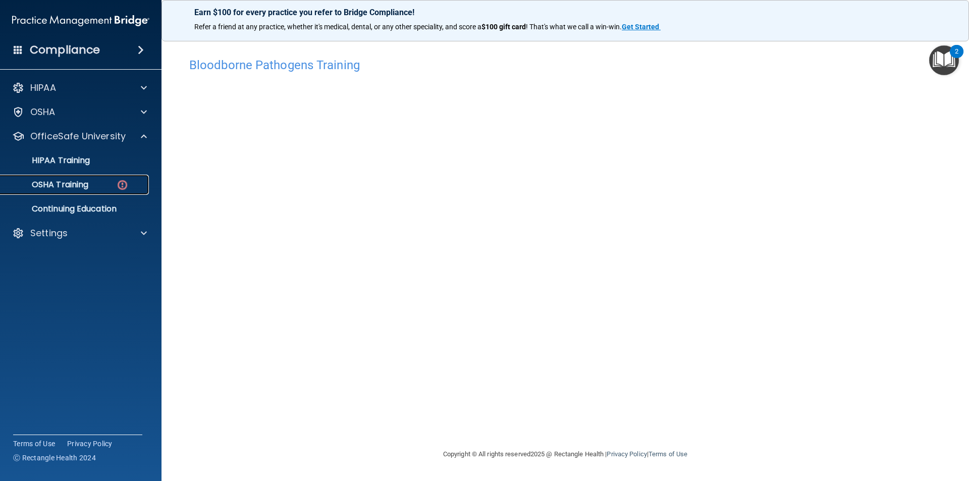
click at [76, 186] on p "OSHA Training" at bounding box center [48, 185] width 82 height 10
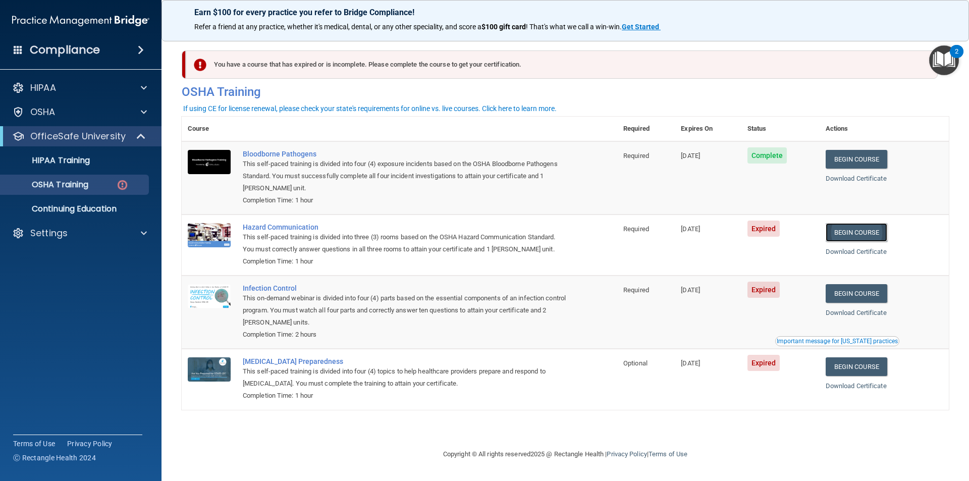
click at [875, 236] on link "Begin Course" at bounding box center [856, 232] width 62 height 19
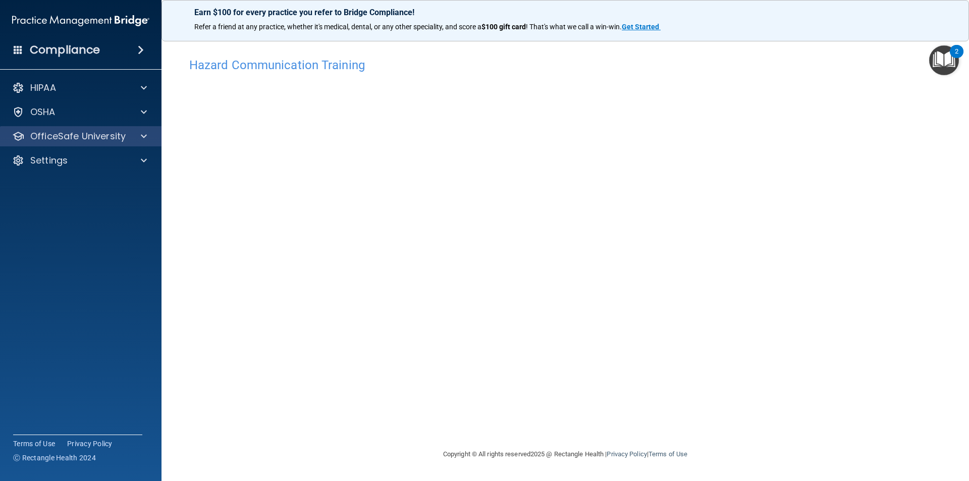
click at [52, 143] on div "OfficeSafe University" at bounding box center [81, 136] width 162 height 20
click at [58, 136] on p "OfficeSafe University" at bounding box center [77, 136] width 95 height 12
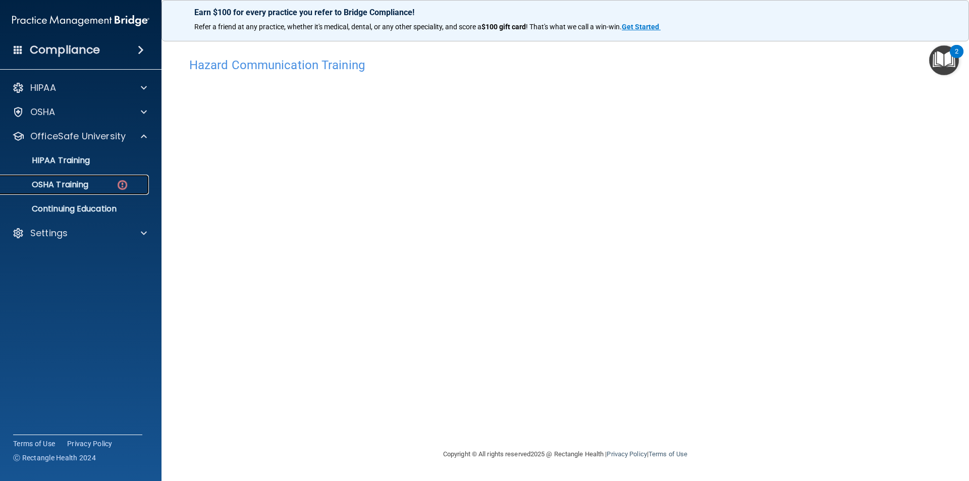
click at [72, 186] on p "OSHA Training" at bounding box center [48, 185] width 82 height 10
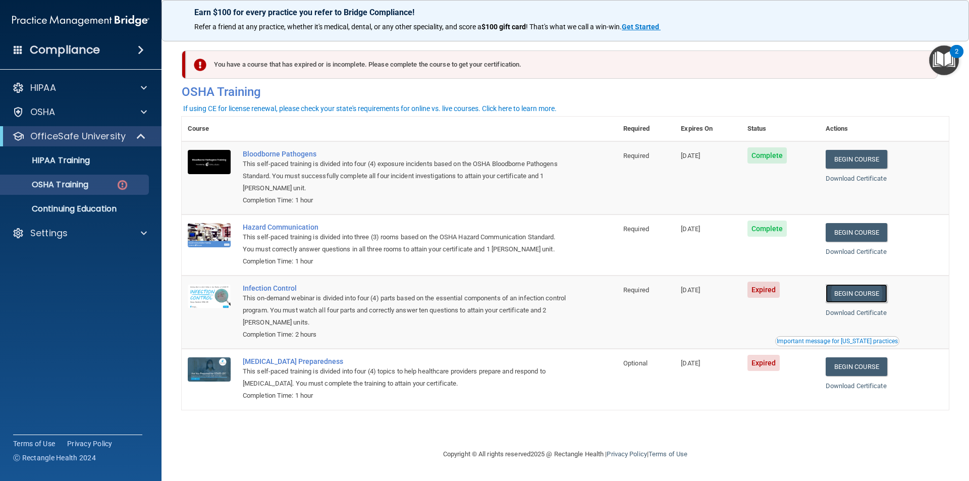
click at [862, 296] on link "Begin Course" at bounding box center [856, 293] width 62 height 19
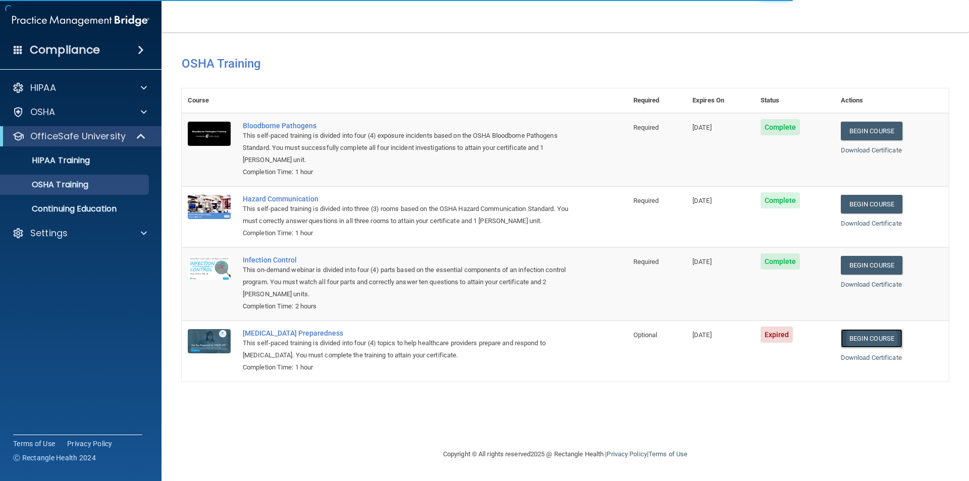
click at [847, 334] on link "Begin Course" at bounding box center [872, 338] width 62 height 19
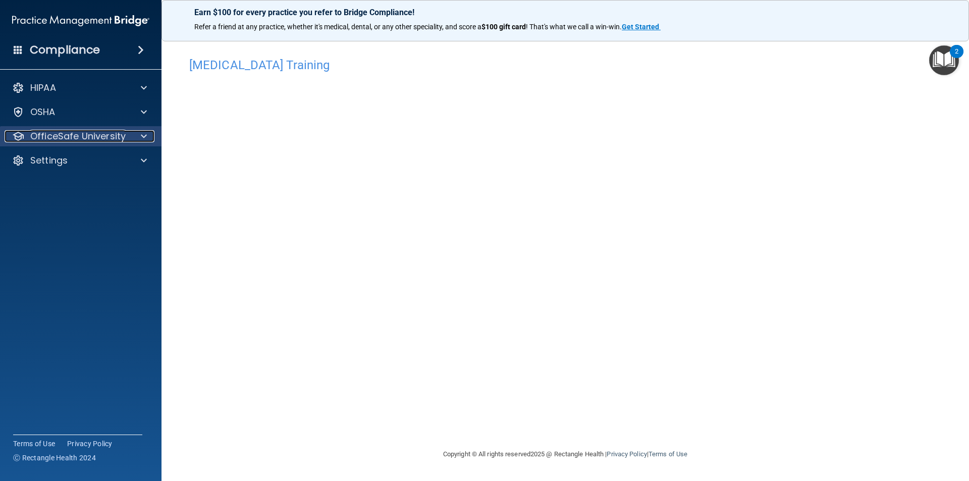
click at [70, 136] on p "OfficeSafe University" at bounding box center [77, 136] width 95 height 12
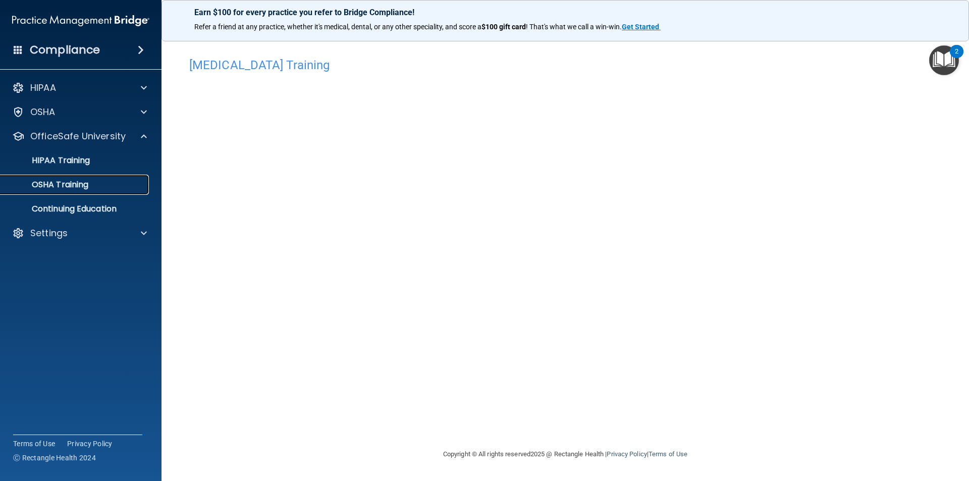
click at [80, 180] on p "OSHA Training" at bounding box center [48, 185] width 82 height 10
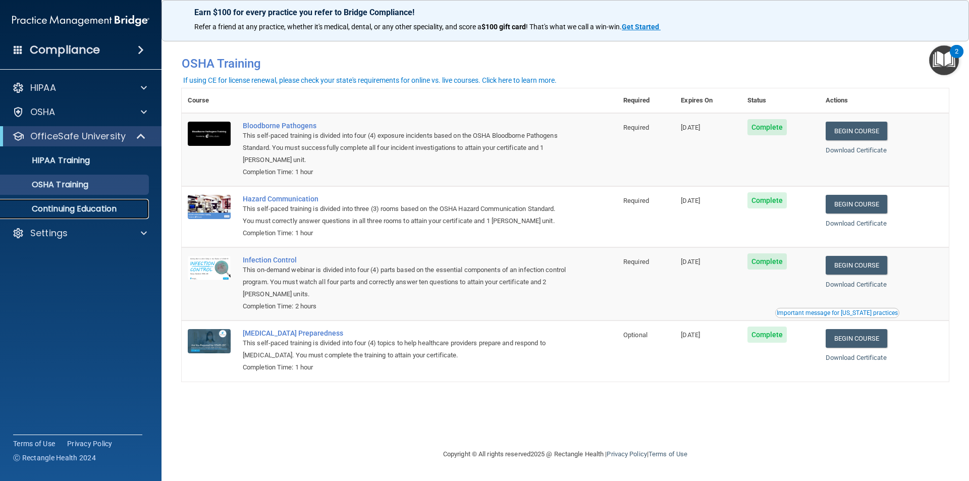
click at [102, 210] on p "Continuing Education" at bounding box center [76, 209] width 138 height 10
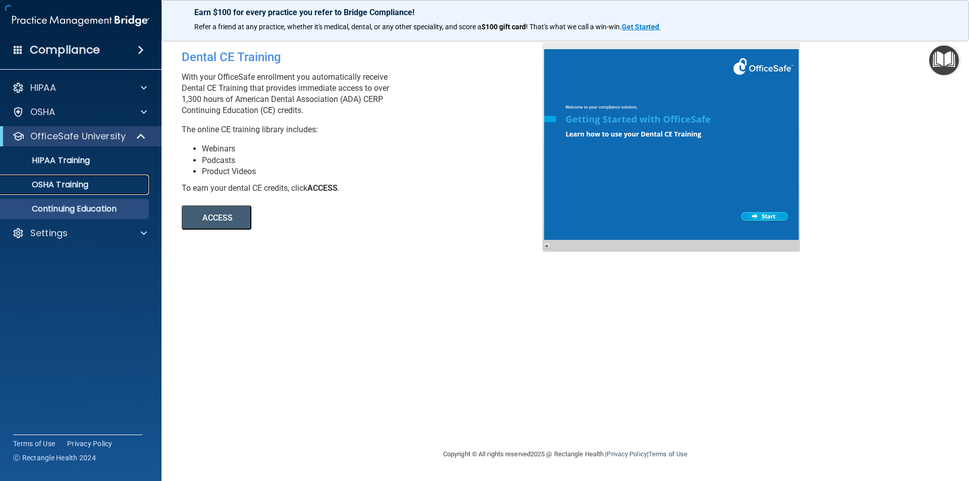
click at [86, 188] on p "OSHA Training" at bounding box center [48, 185] width 82 height 10
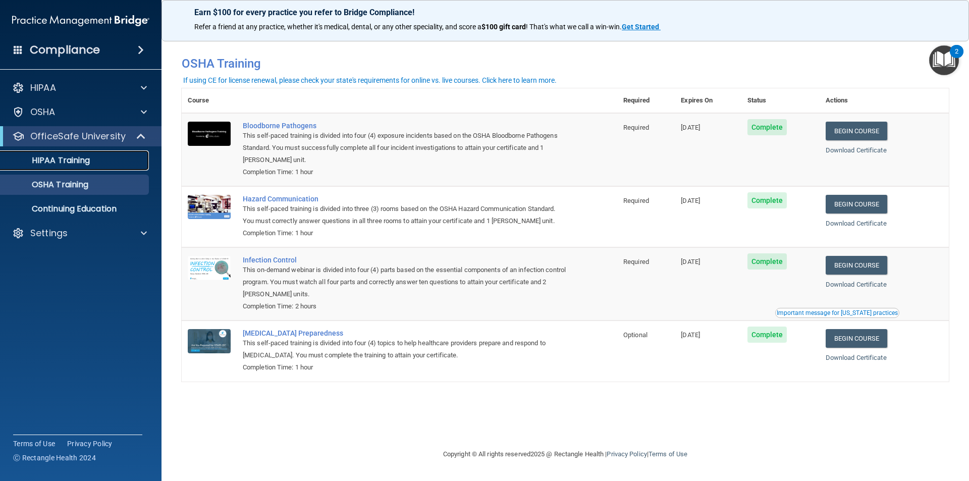
click at [102, 159] on div "HIPAA Training" at bounding box center [76, 160] width 138 height 10
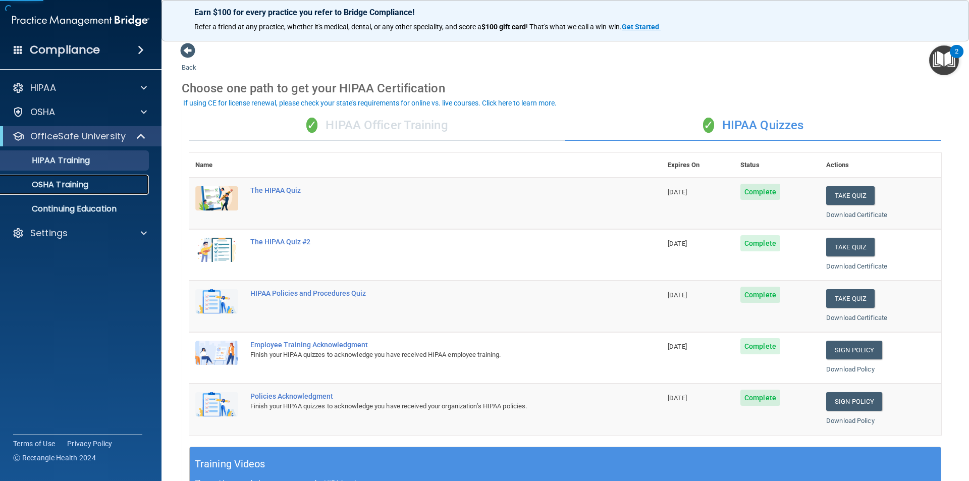
click at [88, 181] on p "OSHA Training" at bounding box center [48, 185] width 82 height 10
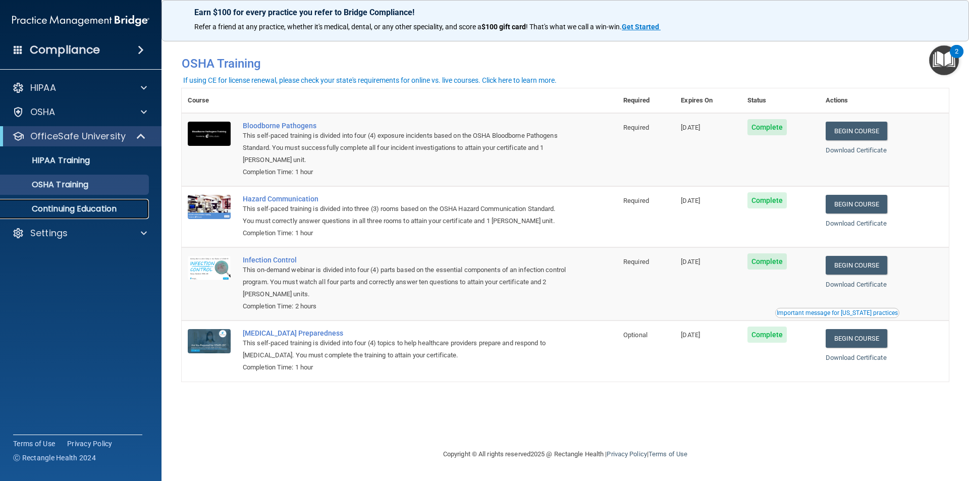
click at [88, 204] on p "Continuing Education" at bounding box center [76, 209] width 138 height 10
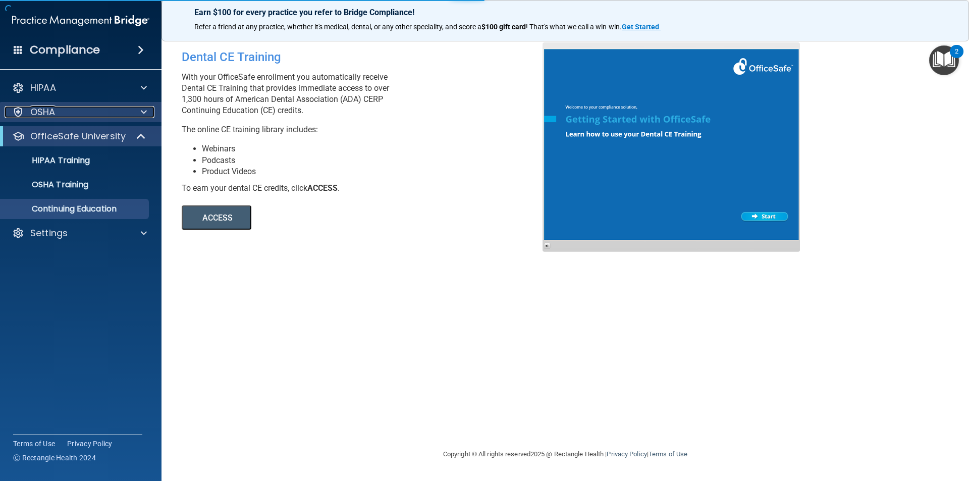
click at [98, 114] on div "OSHA" at bounding box center [67, 112] width 125 height 12
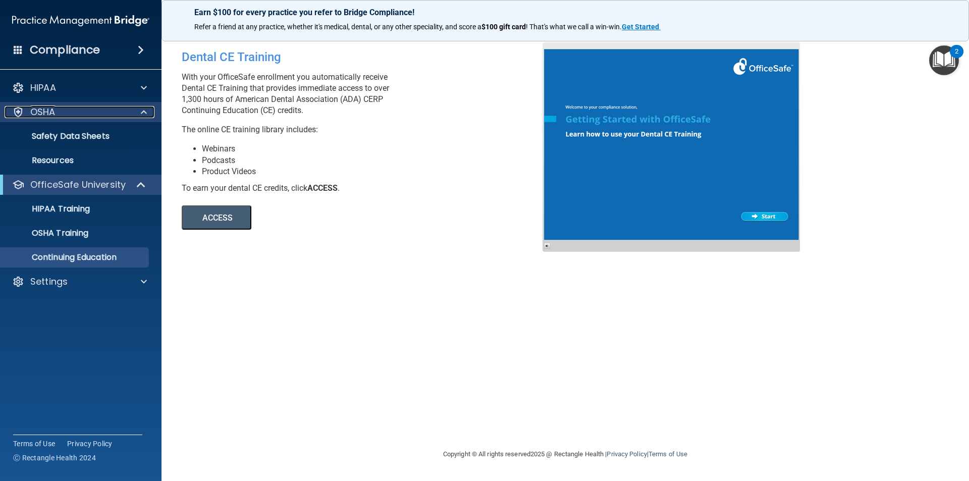
click at [98, 114] on div "OSHA" at bounding box center [67, 112] width 125 height 12
